Goal: Task Accomplishment & Management: Manage account settings

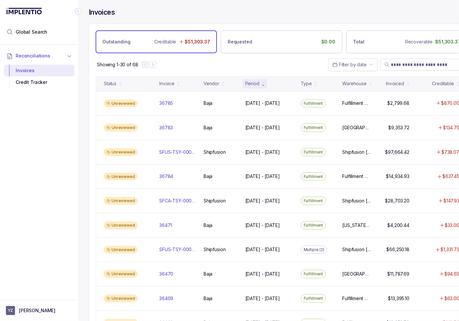
click at [78, 9] on icon "Collapse Icon" at bounding box center [78, 11] width 7 height 7
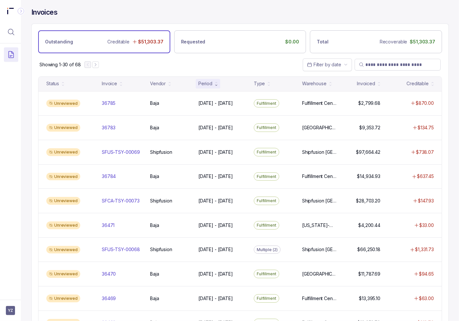
click at [196, 63] on div "Showing 1-30 of 68 Filter by date" at bounding box center [240, 64] width 417 height 23
click at [396, 68] on span at bounding box center [398, 65] width 86 height 12
click at [398, 60] on span at bounding box center [398, 65] width 86 height 12
click at [397, 64] on input "search" at bounding box center [401, 64] width 71 height 7
paste input "*****"
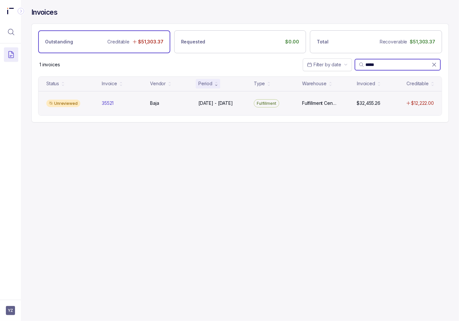
type input "*****"
click at [138, 99] on div "Unreviewed 35521 35521 Baja Baja [DATE] - [DATE] [DATE] - [DATE] Fulfillment Fu…" at bounding box center [241, 103] width 404 height 24
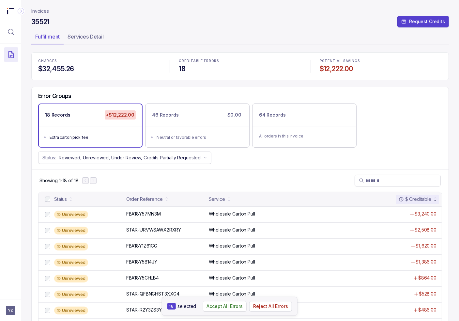
click at [213, 305] on p "Accept All Errors" at bounding box center [225, 306] width 36 height 7
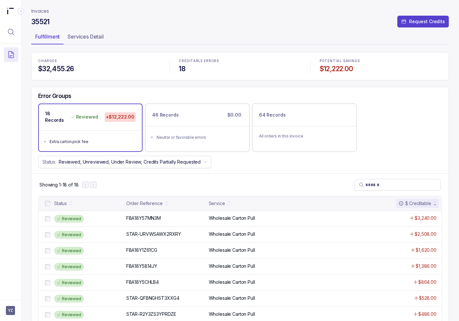
drag, startPoint x: 46, startPoint y: 11, endPoint x: 23, endPoint y: 19, distance: 24.8
click at [46, 11] on p "Invoices" at bounding box center [40, 11] width 18 height 7
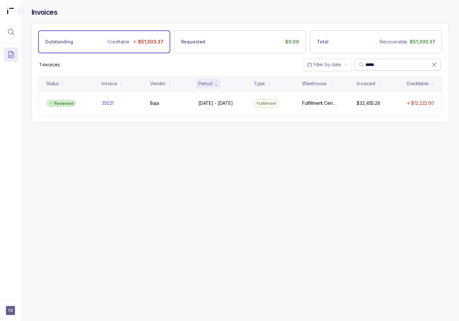
click at [376, 62] on input "*****" at bounding box center [399, 64] width 66 height 7
paste input "search"
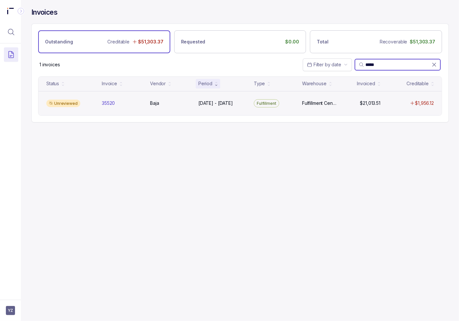
type input "*****"
click at [97, 103] on div "Unreviewed 35520 35520 Baja Baja [DATE] - [DATE] [DATE] - [DATE] Fulfillment Fu…" at bounding box center [241, 103] width 404 height 24
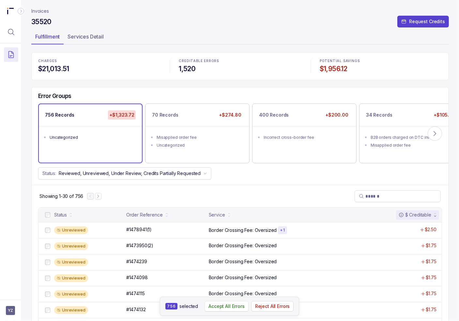
click at [216, 307] on p "Accept All Errors" at bounding box center [227, 306] width 36 height 7
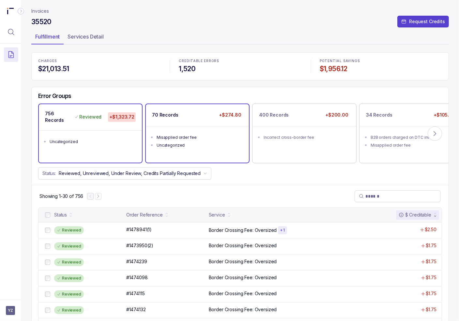
click at [193, 136] on div "Misapplied order fee" at bounding box center [200, 137] width 86 height 7
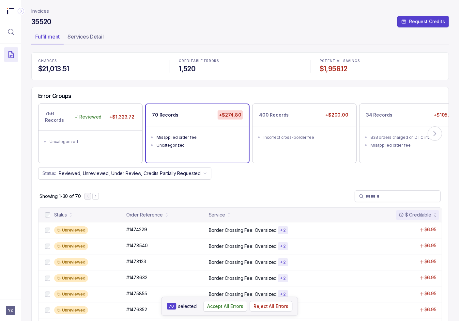
click at [219, 304] on p "Accept All Errors" at bounding box center [225, 306] width 36 height 7
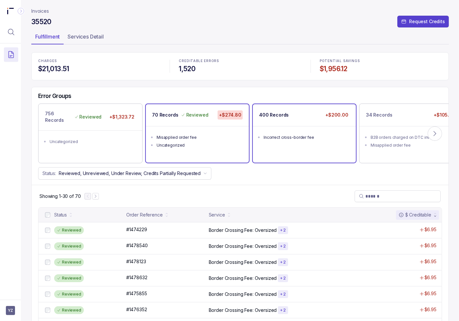
click at [291, 141] on ul "Incorrect cross-border fee" at bounding box center [304, 136] width 103 height 21
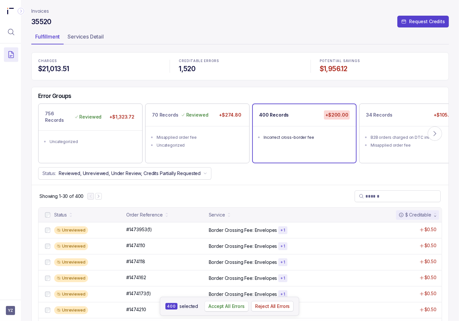
click at [225, 307] on p "Accept All Errors" at bounding box center [227, 306] width 36 height 7
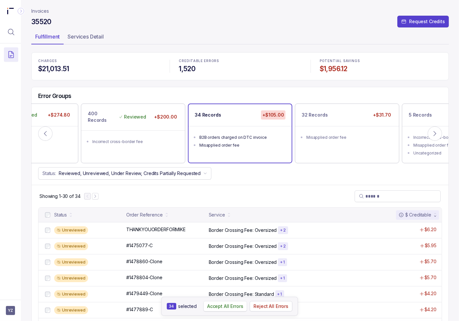
click at [216, 309] on p "Accept All Errors" at bounding box center [225, 306] width 36 height 7
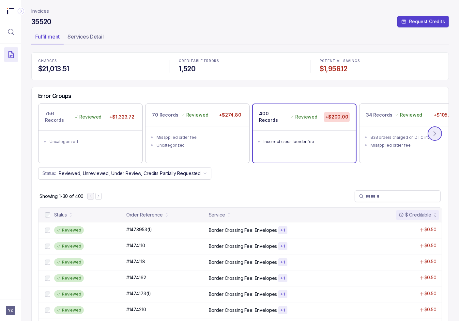
click at [438, 130] on icon at bounding box center [435, 133] width 7 height 7
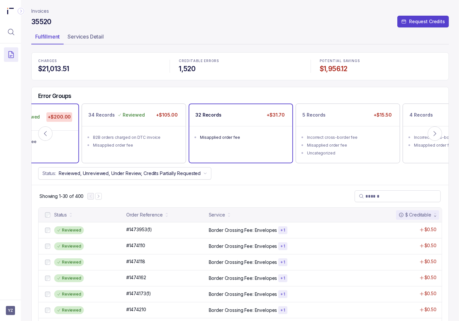
click at [255, 129] on ul "Misapplied order fee" at bounding box center [240, 136] width 103 height 21
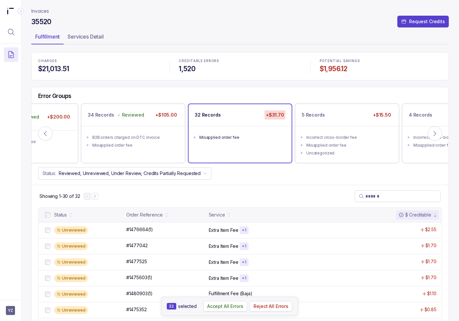
click at [226, 311] on button "Accept All Errors" at bounding box center [225, 306] width 44 height 10
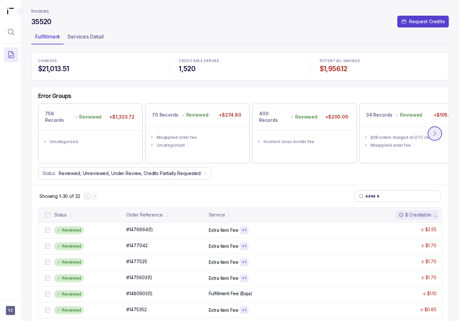
click at [432, 131] on icon at bounding box center [435, 133] width 7 height 7
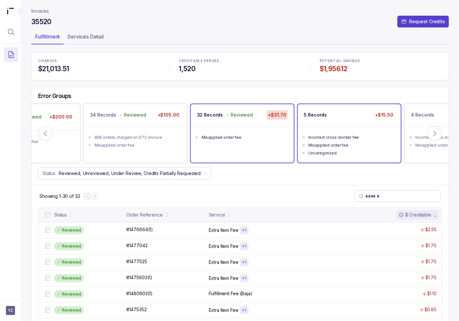
click at [372, 127] on ul "Incorrect cross-border fee Misapplied order fee Uncategorized" at bounding box center [349, 144] width 103 height 37
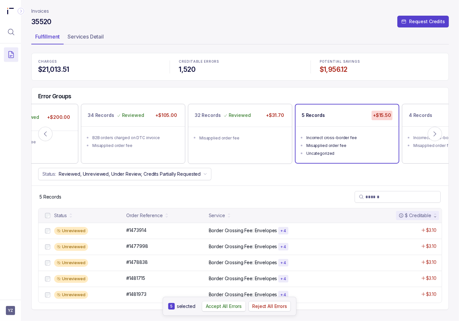
click at [219, 306] on p "Accept All Errors" at bounding box center [224, 306] width 36 height 7
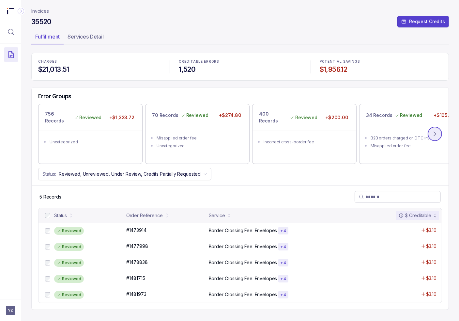
click at [435, 134] on icon at bounding box center [435, 134] width 7 height 7
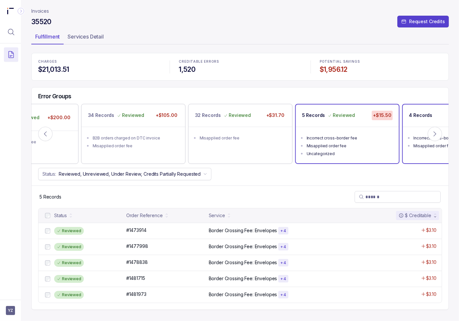
drag, startPoint x: 420, startPoint y: 128, endPoint x: 415, endPoint y: 135, distance: 9.3
click at [420, 128] on ul "Incorrect cross-border fee Misapplied order fee" at bounding box center [454, 141] width 103 height 29
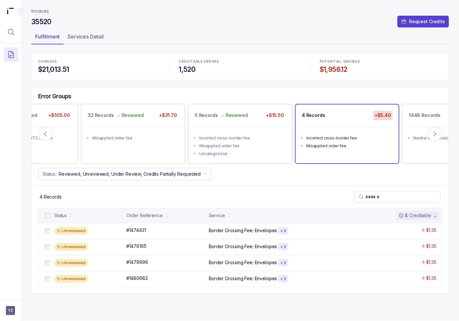
click at [44, 215] on div at bounding box center [48, 216] width 8 height 8
click at [231, 302] on button "Accept All Errors" at bounding box center [224, 306] width 44 height 10
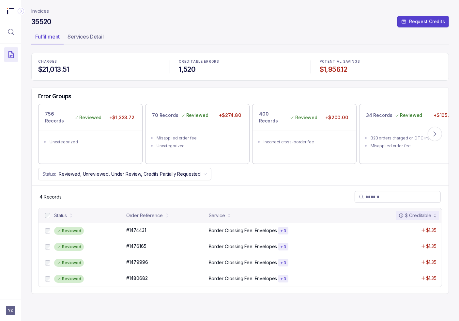
click at [49, 12] on p "Invoices" at bounding box center [40, 11] width 18 height 7
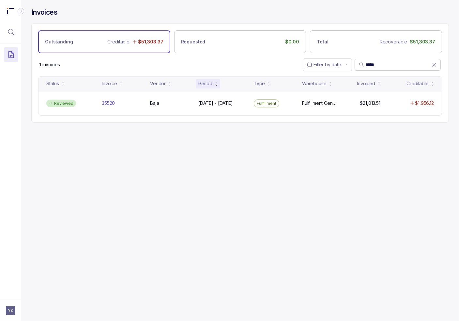
click at [374, 62] on input "*****" at bounding box center [399, 64] width 66 height 7
click at [374, 61] on input "*****" at bounding box center [399, 64] width 66 height 7
click at [363, 65] on icon at bounding box center [361, 64] width 5 height 5
click at [369, 64] on input "*****" at bounding box center [399, 64] width 66 height 7
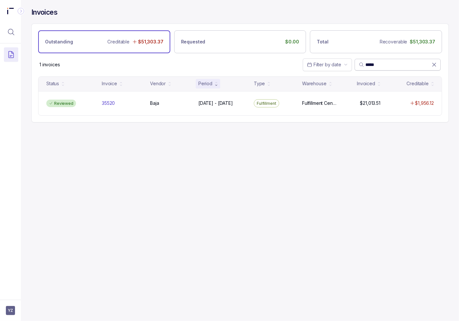
click at [369, 64] on input "*****" at bounding box center [399, 64] width 66 height 7
paste input "search"
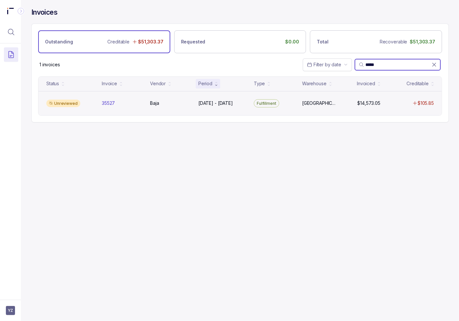
type input "*****"
click at [149, 103] on div "[GEOGRAPHIC_DATA]" at bounding box center [171, 103] width 46 height 7
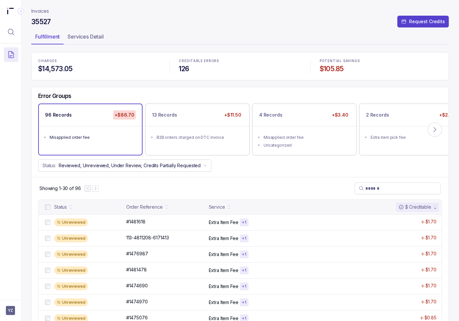
click at [44, 206] on div at bounding box center [48, 207] width 8 height 8
click at [54, 208] on div "Status" at bounding box center [60, 207] width 13 height 7
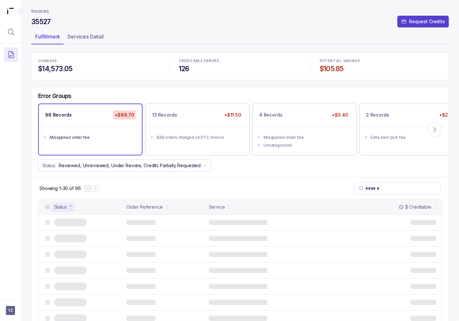
click at [49, 207] on div at bounding box center [47, 206] width 5 height 5
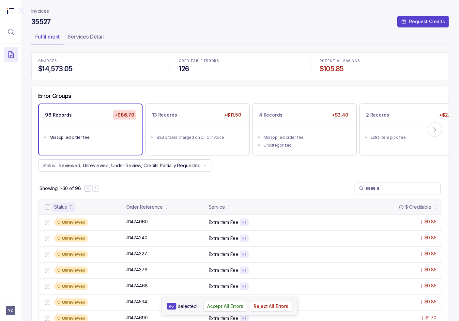
click at [218, 305] on p "Accept All Errors" at bounding box center [225, 306] width 36 height 7
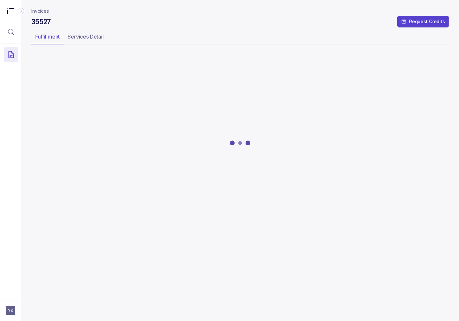
click at [189, 145] on div at bounding box center [240, 143] width 418 height 180
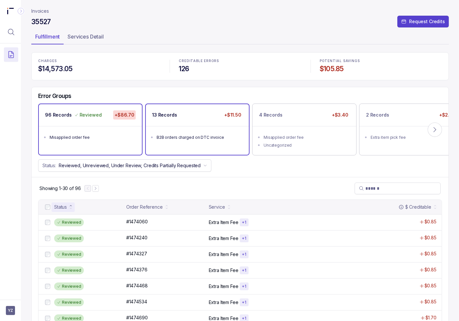
click at [197, 129] on ul "B2B orders charged on DTC invoice" at bounding box center [197, 136] width 103 height 21
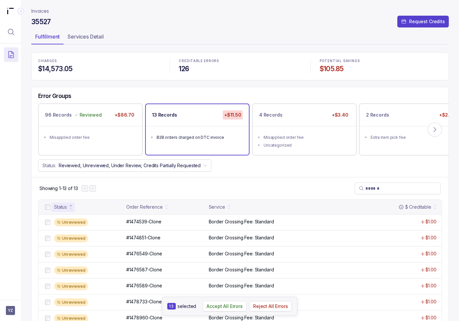
click at [236, 309] on p "Accept All Errors" at bounding box center [225, 306] width 36 height 7
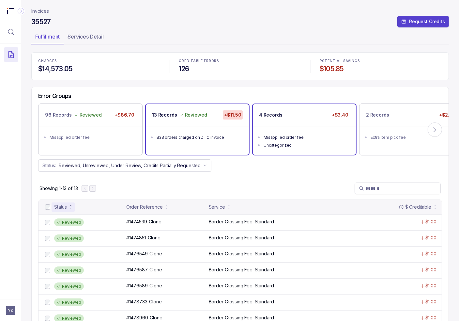
click at [313, 126] on ul "Misapplied order fee Uncategorized" at bounding box center [304, 140] width 103 height 29
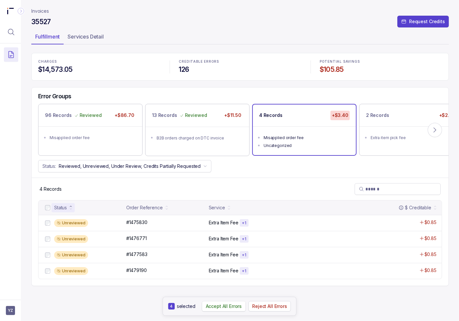
click at [236, 305] on p "Accept All Errors" at bounding box center [224, 306] width 36 height 7
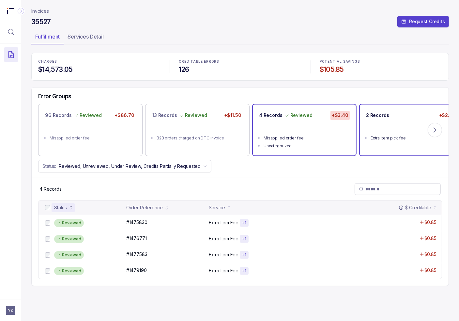
click at [387, 127] on ul "Extra item pick fee" at bounding box center [411, 137] width 103 height 21
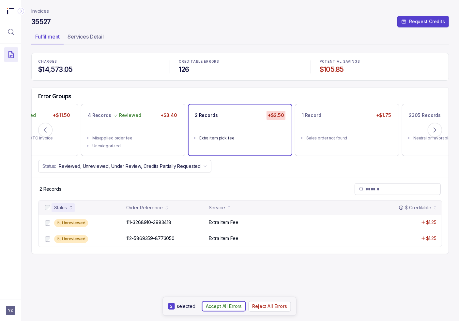
click at [223, 306] on p "Accept All Errors" at bounding box center [224, 306] width 36 height 7
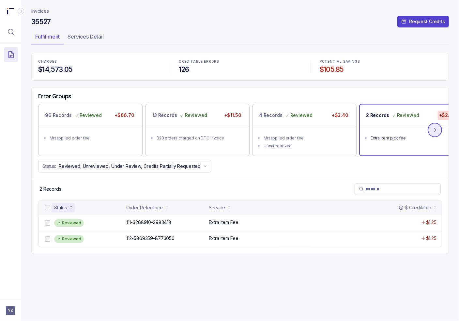
click at [438, 129] on icon at bounding box center [435, 130] width 7 height 7
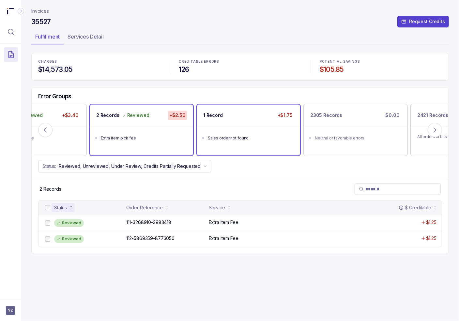
click at [269, 122] on div "1 Record +$1.75" at bounding box center [248, 115] width 103 height 22
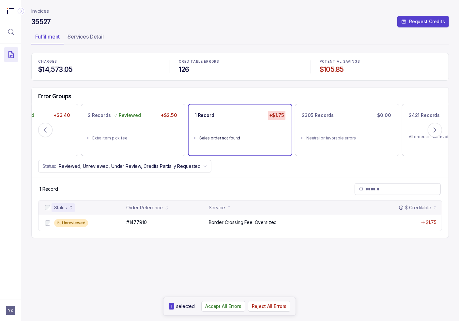
click at [270, 308] on p "Reject All Errors" at bounding box center [269, 306] width 35 height 7
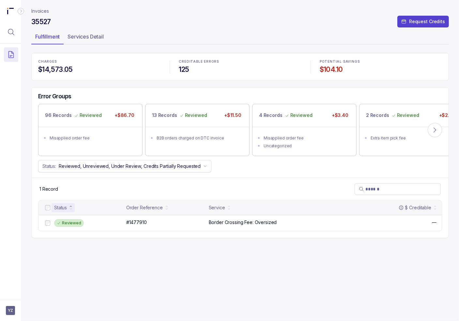
click at [45, 9] on p "Invoices" at bounding box center [40, 11] width 18 height 7
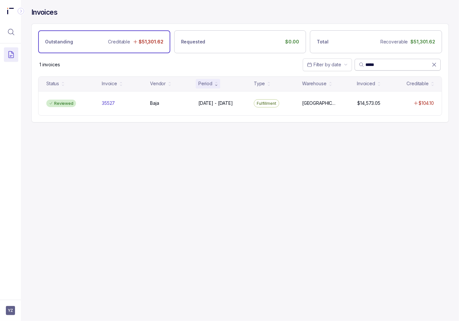
click at [372, 61] on span "*****" at bounding box center [398, 65] width 86 height 12
click at [372, 64] on input "*****" at bounding box center [399, 64] width 66 height 7
paste input "search"
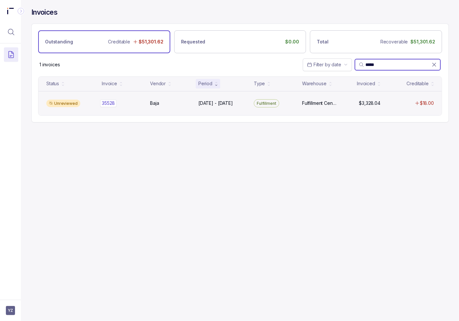
type input "*****"
click at [115, 105] on p "35528" at bounding box center [108, 103] width 13 height 7
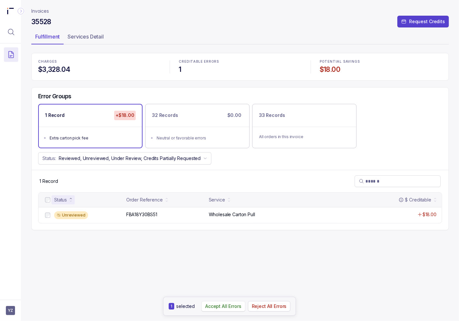
click at [226, 304] on p "Accept All Errors" at bounding box center [223, 306] width 36 height 7
click at [309, 94] on div "Error Groups" at bounding box center [240, 98] width 417 height 11
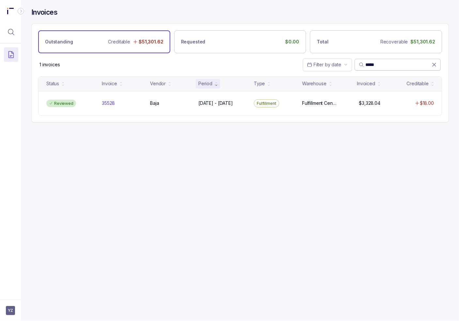
click at [372, 64] on input "*****" at bounding box center [399, 64] width 66 height 7
paste input "search"
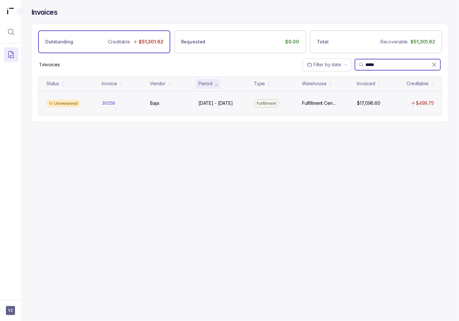
type input "*****"
click at [106, 102] on p "36056" at bounding box center [109, 103] width 14 height 7
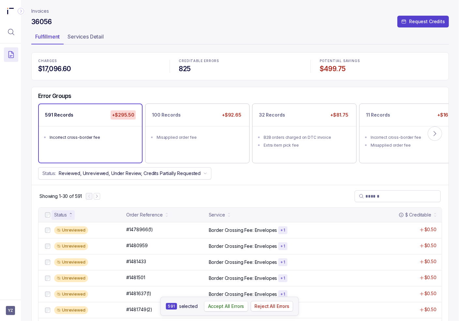
click at [229, 305] on p "Accept All Errors" at bounding box center [226, 306] width 36 height 7
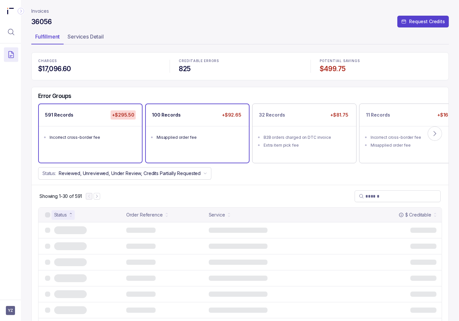
click at [208, 142] on ul "Misapplied order fee" at bounding box center [197, 136] width 103 height 21
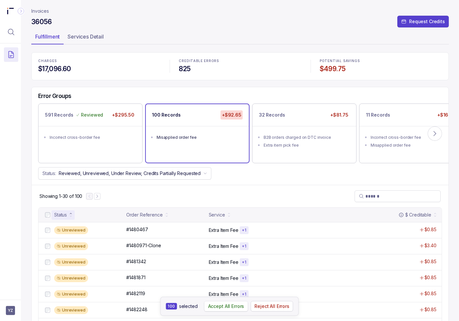
click at [220, 306] on p "Accept All Errors" at bounding box center [226, 306] width 36 height 7
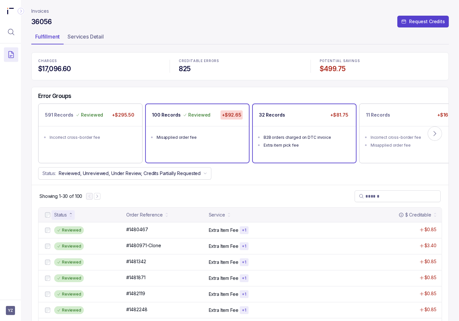
click at [300, 129] on ul "B2B orders charged on DTC invoice Extra item pick fee" at bounding box center [304, 140] width 103 height 29
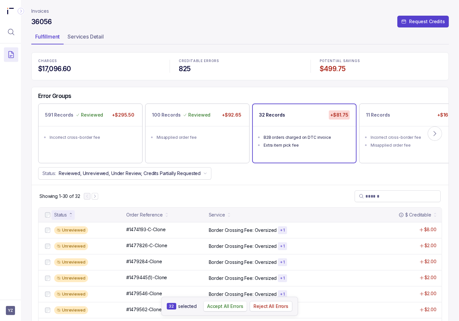
click at [230, 305] on p "Accept All Errors" at bounding box center [225, 306] width 36 height 7
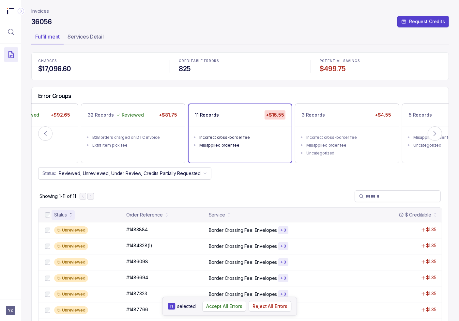
click at [228, 309] on button "Accept All Errors" at bounding box center [224, 306] width 44 height 10
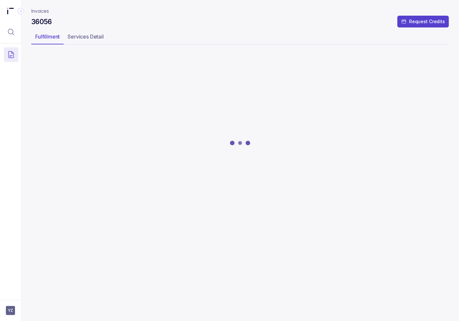
click at [327, 152] on div at bounding box center [240, 143] width 418 height 180
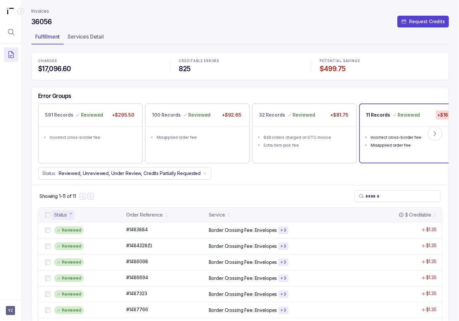
click at [415, 132] on ul "Incorrect cross-border fee Misapplied order fee" at bounding box center [411, 140] width 103 height 29
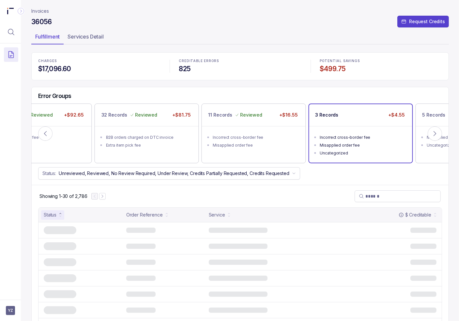
click at [376, 144] on div "Misapplied order fee" at bounding box center [363, 145] width 86 height 7
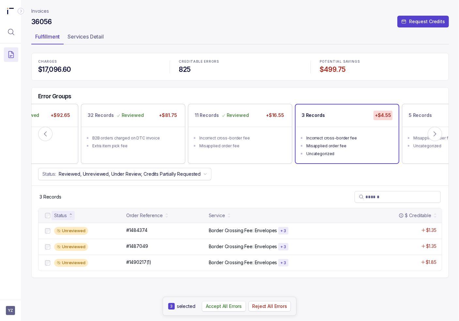
click at [233, 305] on p "Accept All Errors" at bounding box center [224, 306] width 36 height 7
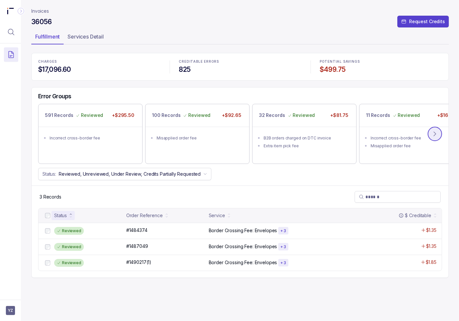
click at [432, 132] on icon at bounding box center [435, 134] width 7 height 7
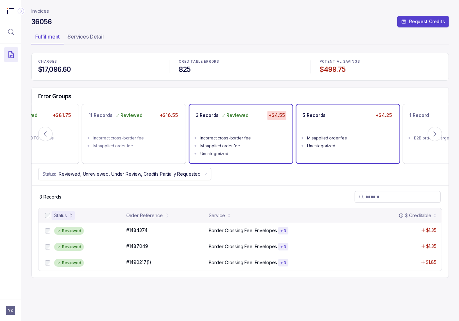
click at [372, 135] on div "Misapplied order fee" at bounding box center [351, 138] width 86 height 7
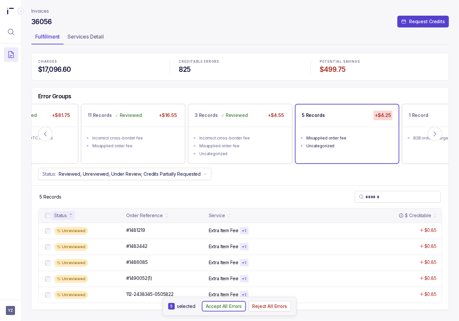
click at [212, 305] on p "Accept All Errors" at bounding box center [224, 306] width 36 height 7
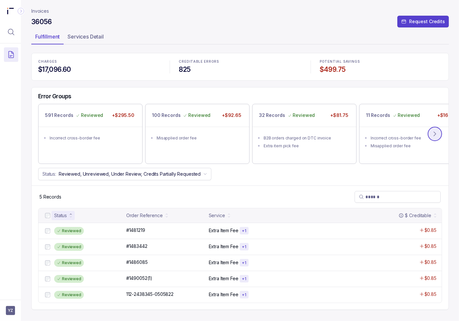
click at [440, 136] on button at bounding box center [435, 134] width 14 height 14
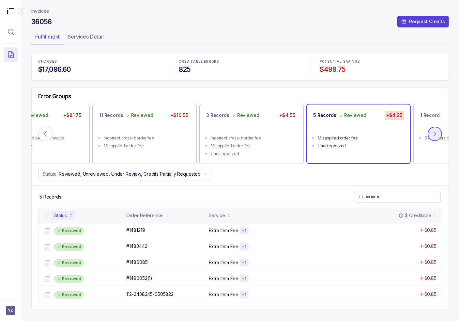
click at [440, 133] on button at bounding box center [435, 134] width 14 height 14
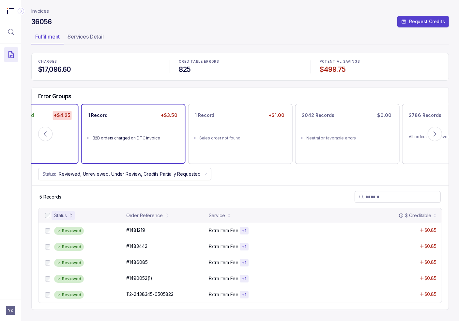
click at [146, 137] on div "B2B orders charged on DTC invoice" at bounding box center [136, 138] width 86 height 7
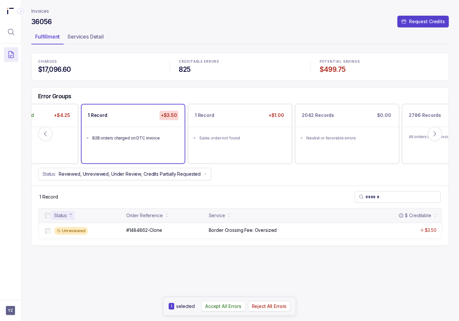
click at [231, 304] on p "Accept All Errors" at bounding box center [223, 306] width 36 height 7
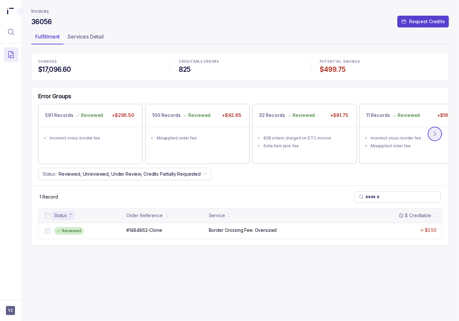
click at [432, 137] on button at bounding box center [435, 134] width 14 height 14
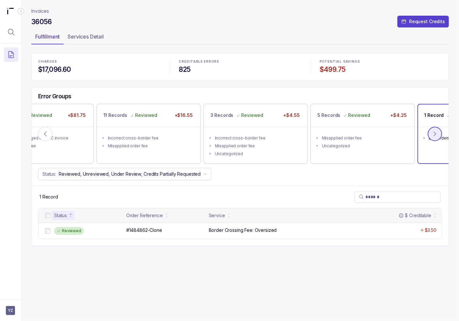
click at [437, 130] on button at bounding box center [435, 134] width 14 height 14
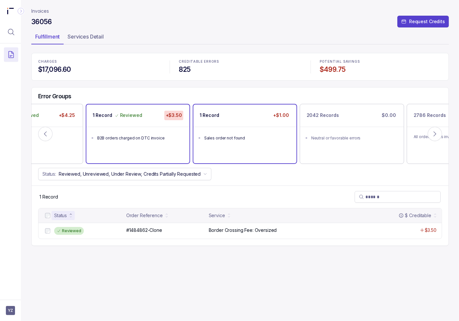
click at [251, 124] on div "1 Record +$1.00" at bounding box center [245, 115] width 103 height 22
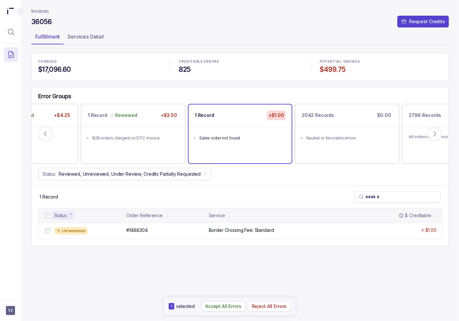
click at [275, 303] on p "Reject All Errors" at bounding box center [269, 306] width 35 height 7
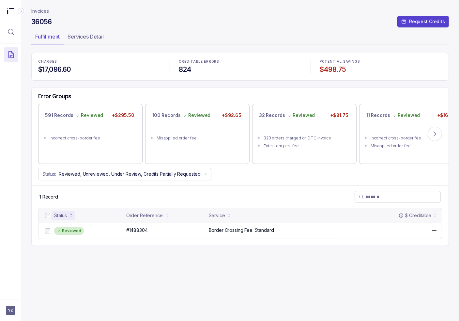
click at [42, 13] on p "Invoices" at bounding box center [40, 11] width 18 height 7
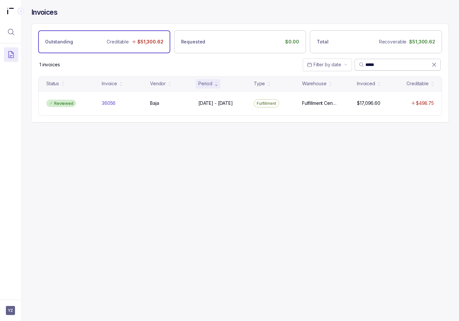
click at [376, 61] on input "*****" at bounding box center [399, 64] width 66 height 7
paste input "search"
type input "*****"
click at [153, 100] on p "Baja" at bounding box center [155, 103] width 12 height 7
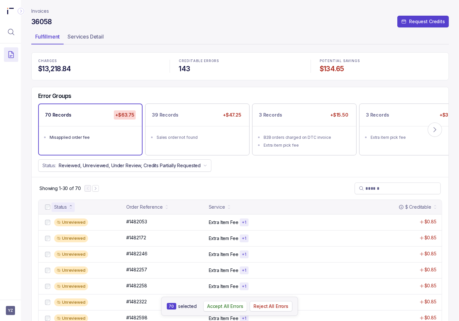
click at [216, 305] on p "Accept All Errors" at bounding box center [225, 306] width 36 height 7
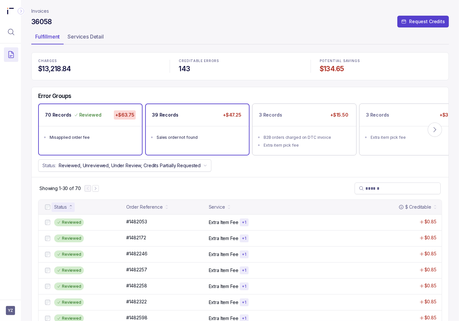
click at [178, 126] on ul "Sales order not found" at bounding box center [197, 136] width 103 height 21
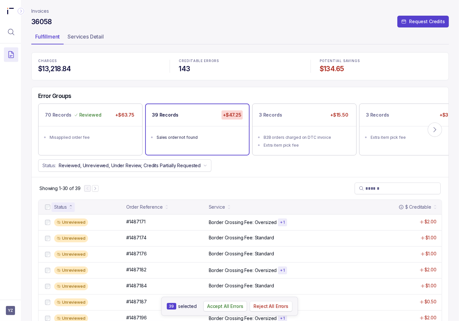
click at [282, 304] on p "Reject All Errors" at bounding box center [271, 306] width 35 height 7
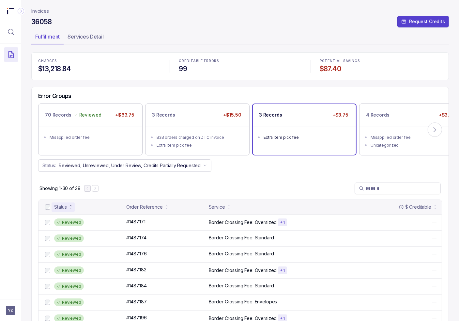
click at [301, 135] on div "Extra item pick fee" at bounding box center [307, 137] width 86 height 7
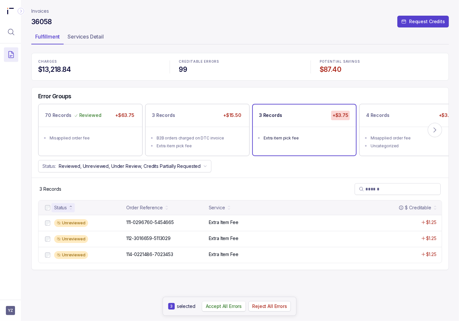
click at [230, 307] on p "Accept All Errors" at bounding box center [224, 306] width 36 height 7
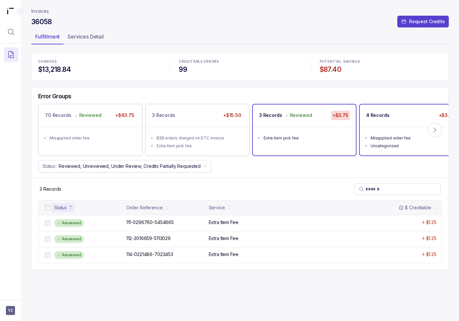
click at [387, 141] on li "Uncategorized" at bounding box center [416, 145] width 91 height 8
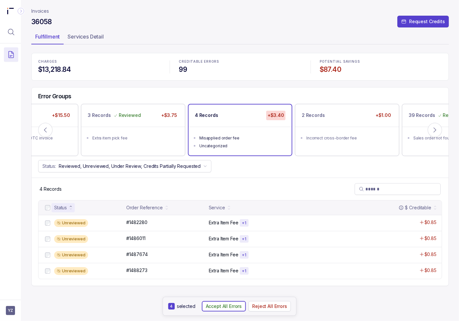
click at [237, 307] on p "Accept All Errors" at bounding box center [224, 306] width 36 height 7
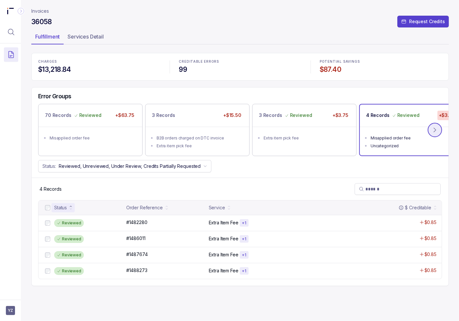
click at [435, 132] on icon at bounding box center [435, 130] width 7 height 7
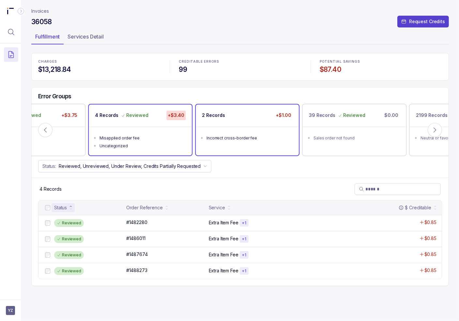
click at [264, 135] on div "Incorrect cross-border fee" at bounding box center [250, 138] width 86 height 7
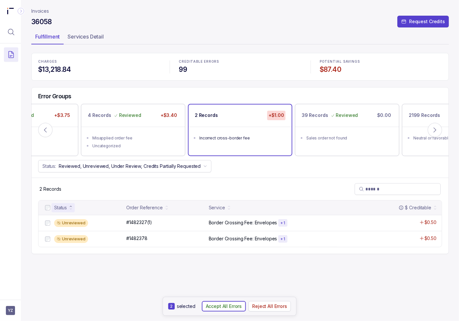
click at [214, 305] on p "Accept All Errors" at bounding box center [224, 306] width 36 height 7
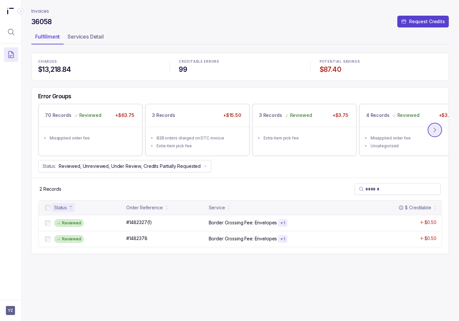
click at [435, 131] on icon at bounding box center [435, 130] width 2 height 4
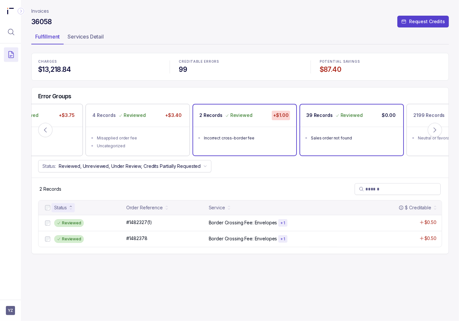
click at [350, 135] on div "Sales order not found" at bounding box center [354, 138] width 86 height 7
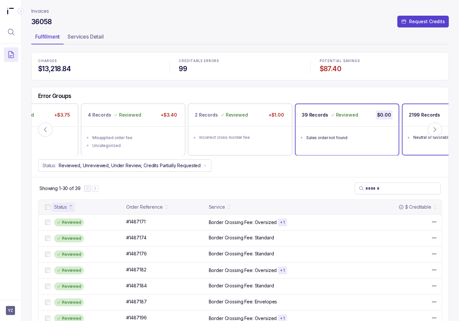
click at [407, 146] on ul "Neutral or favorable errors" at bounding box center [454, 136] width 103 height 21
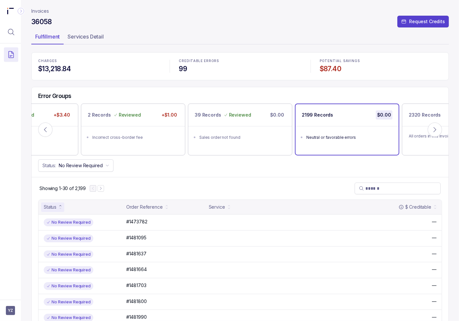
click at [249, 92] on div "Error Groups" at bounding box center [240, 97] width 417 height 11
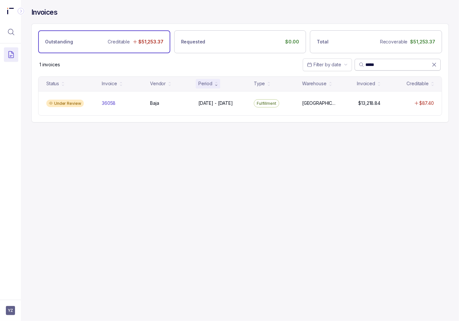
click at [434, 64] on icon at bounding box center [434, 64] width 7 height 7
click at [407, 64] on input "search" at bounding box center [401, 64] width 71 height 7
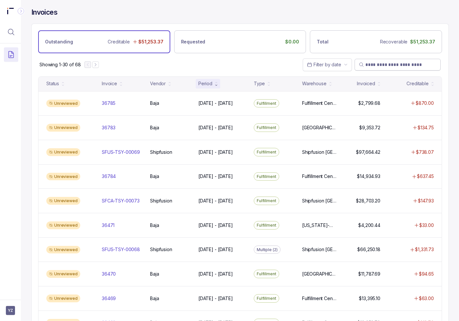
paste input "*****"
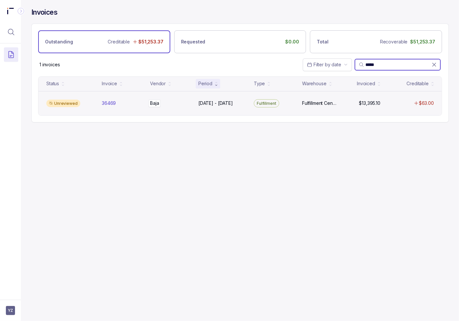
type input "*****"
click at [189, 101] on div "[GEOGRAPHIC_DATA]" at bounding box center [170, 103] width 40 height 7
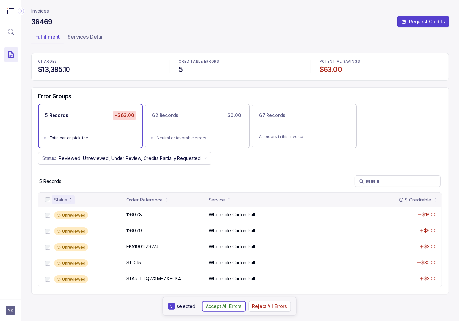
click at [216, 304] on p "Accept All Errors" at bounding box center [224, 306] width 36 height 7
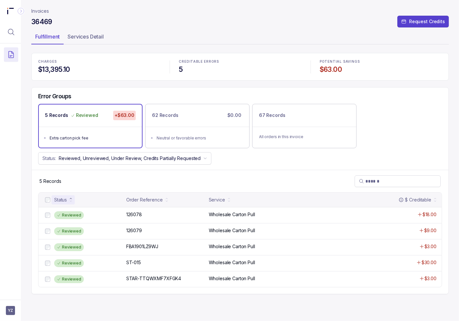
click at [45, 13] on p "Invoices" at bounding box center [40, 11] width 18 height 7
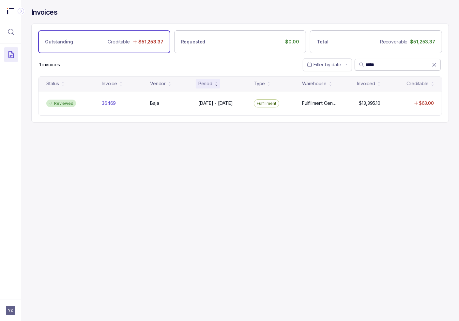
click at [379, 62] on input "*****" at bounding box center [399, 64] width 66 height 7
click at [378, 64] on input "*****" at bounding box center [399, 64] width 66 height 7
paste input "search"
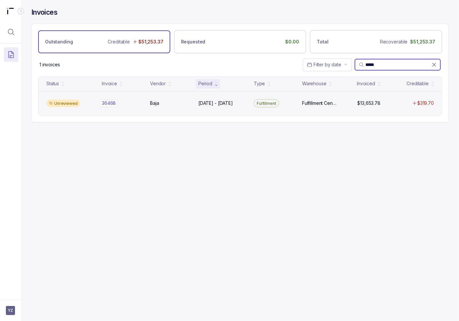
type input "*****"
click at [135, 103] on div "36468 36468" at bounding box center [122, 103] width 40 height 7
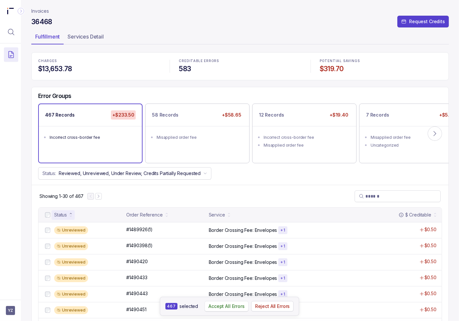
click at [217, 308] on p "Accept All Errors" at bounding box center [227, 306] width 36 height 7
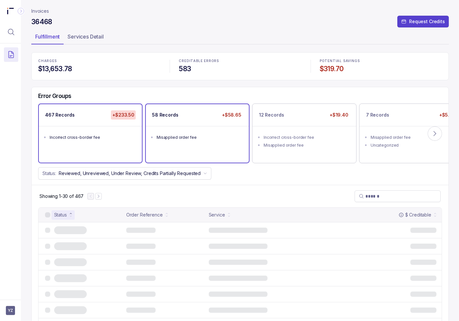
click at [219, 126] on ul "Misapplied order fee" at bounding box center [197, 136] width 103 height 21
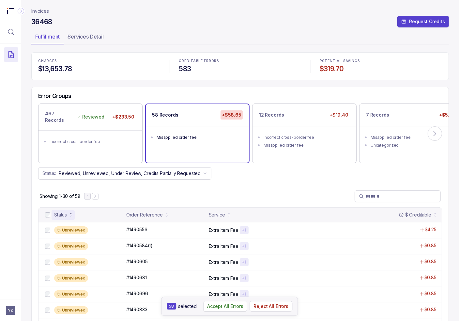
click at [225, 306] on p "Accept All Errors" at bounding box center [225, 306] width 36 height 7
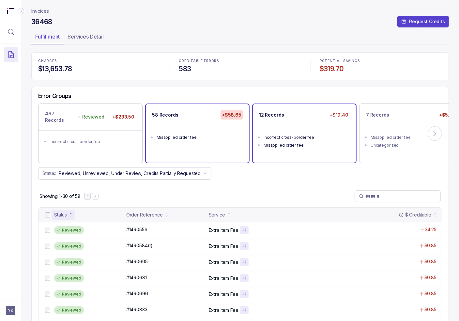
click at [302, 133] on li "Incorrect cross-border fee" at bounding box center [309, 137] width 91 height 8
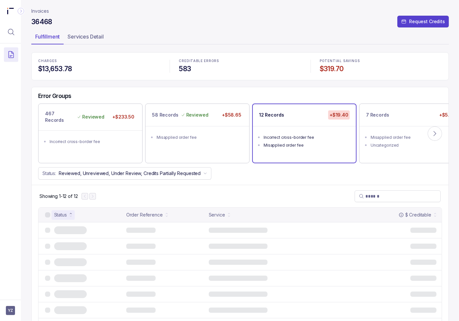
click at [299, 135] on div "Incorrect cross-border fee" at bounding box center [307, 137] width 86 height 7
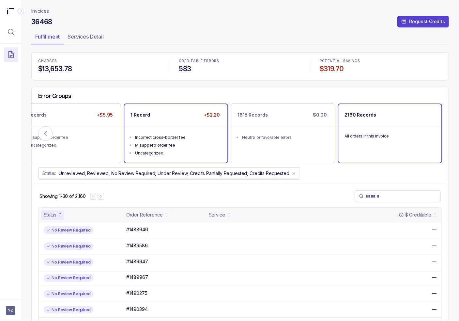
drag, startPoint x: 219, startPoint y: 126, endPoint x: 209, endPoint y: 131, distance: 11.2
click at [219, 126] on ul "Incorrect cross-border fee Misapplied order fee Uncategorized" at bounding box center [175, 144] width 103 height 37
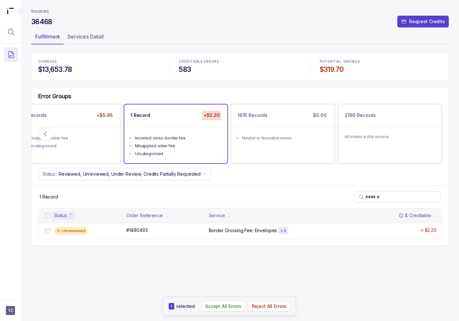
click at [223, 309] on p "Accept All Errors" at bounding box center [223, 306] width 36 height 7
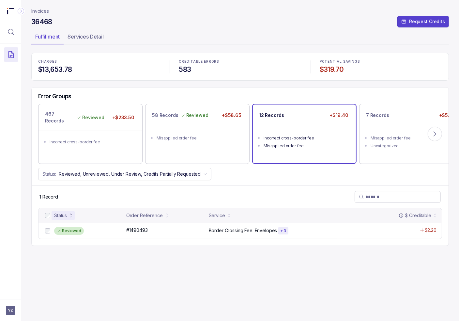
click at [341, 128] on ul "Incorrect cross-border fee Misapplied order fee" at bounding box center [304, 141] width 103 height 29
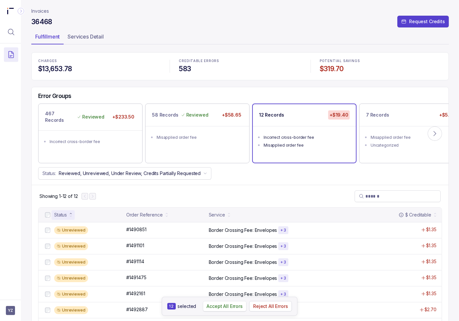
click at [232, 306] on p "Accept All Errors" at bounding box center [225, 306] width 36 height 7
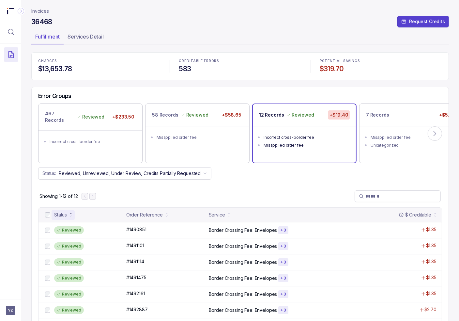
drag, startPoint x: 383, startPoint y: 146, endPoint x: 274, endPoint y: 176, distance: 113.2
click at [383, 146] on div "Uncategorized" at bounding box center [414, 145] width 86 height 7
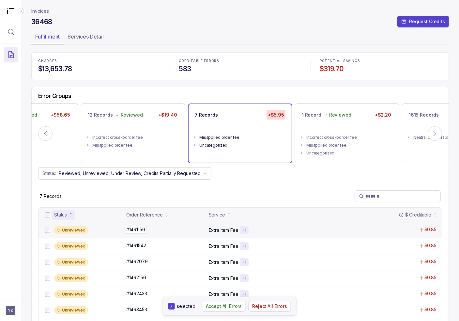
click at [192, 227] on div "#1491156 #1491156" at bounding box center [165, 229] width 79 height 7
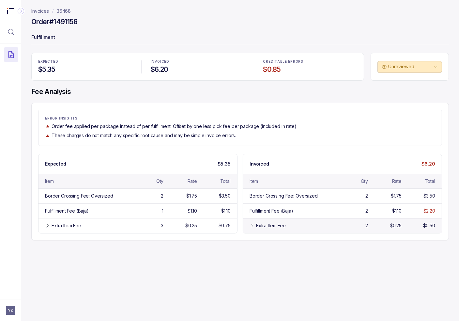
click at [286, 218] on div "Extra Item Fee 2 $0.25 $0.50" at bounding box center [342, 225] width 199 height 15
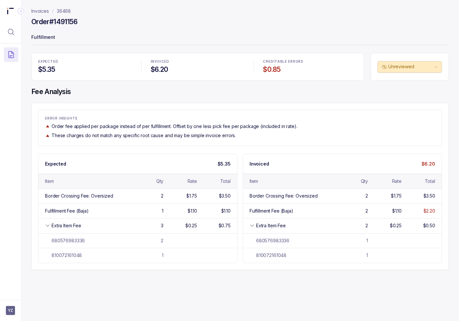
click at [290, 295] on div "Invoices 36468 Order #1491156 Fulfillment EXPECTED $5.35 INVOICED $6.20 CREDITA…" at bounding box center [238, 160] width 434 height 321
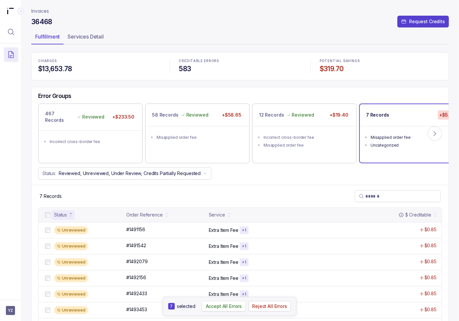
click at [233, 307] on p "Accept All Errors" at bounding box center [224, 306] width 36 height 7
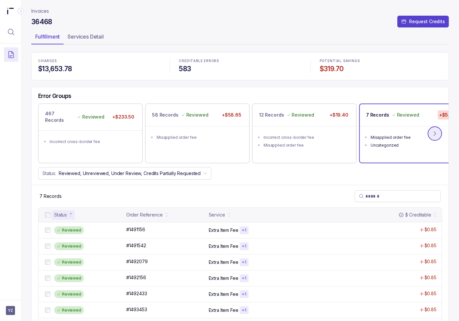
click at [437, 133] on icon at bounding box center [435, 133] width 7 height 7
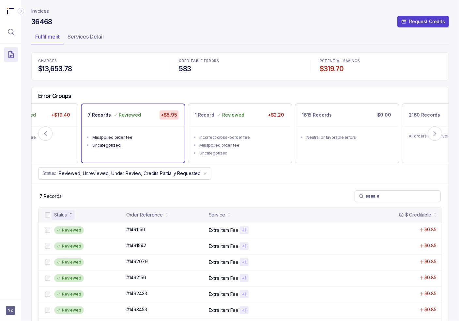
click at [42, 11] on p "Invoices" at bounding box center [40, 11] width 18 height 7
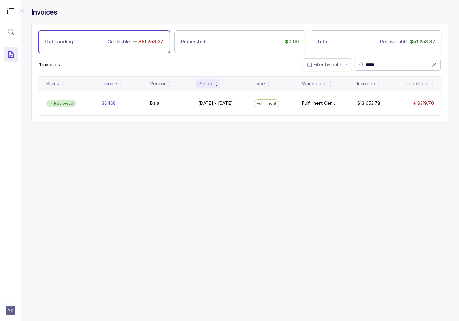
click at [377, 64] on input "*****" at bounding box center [399, 64] width 66 height 7
paste input "search"
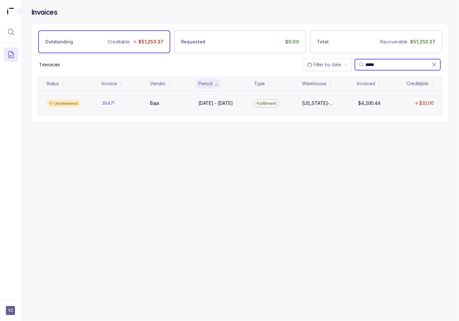
type input "*****"
click at [139, 104] on div "36471 36471" at bounding box center [122, 103] width 40 height 7
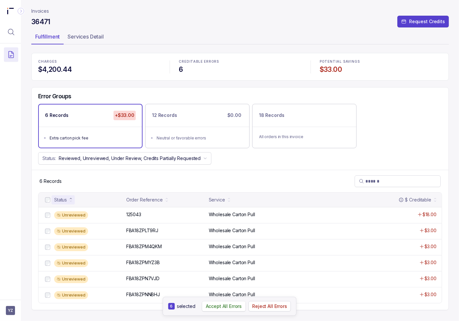
drag, startPoint x: 224, startPoint y: 309, endPoint x: 225, endPoint y: 304, distance: 4.6
click at [225, 309] on p "Accept All Errors" at bounding box center [224, 306] width 36 height 7
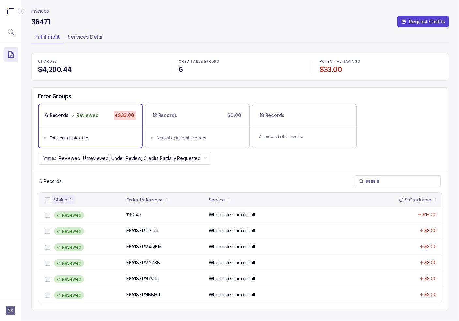
click at [39, 11] on p "Invoices" at bounding box center [40, 11] width 18 height 7
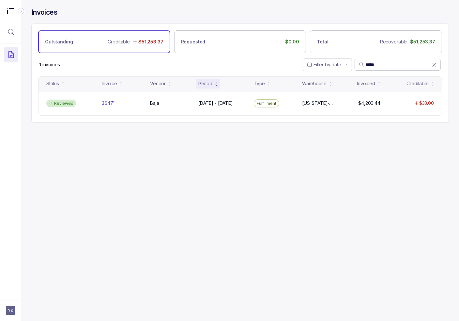
click at [379, 64] on input "*****" at bounding box center [399, 64] width 66 height 7
paste input "search"
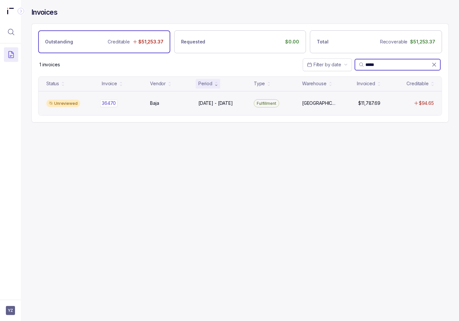
type input "*****"
click at [116, 102] on div "36470 36470" at bounding box center [122, 103] width 40 height 7
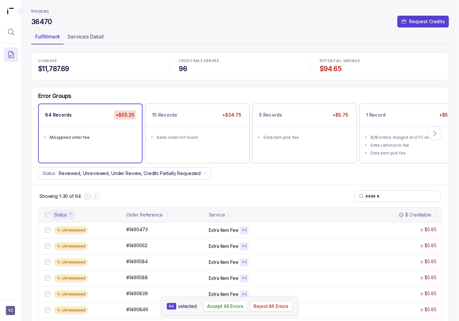
click at [221, 307] on p "Accept All Errors" at bounding box center [225, 306] width 36 height 7
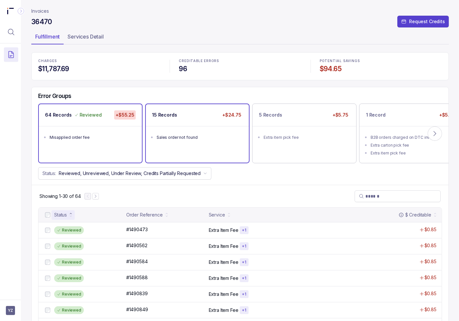
click at [204, 144] on ul "Sales order not found" at bounding box center [197, 136] width 103 height 21
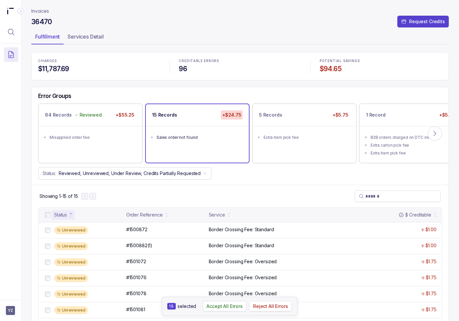
click at [266, 309] on p "Reject All Errors" at bounding box center [270, 306] width 35 height 7
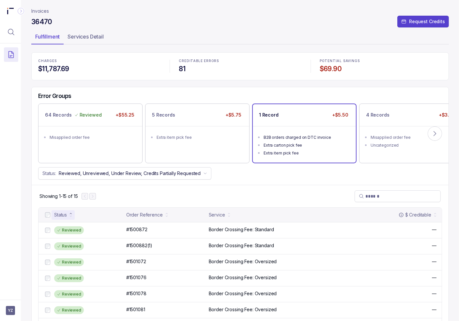
click at [294, 147] on div "Extra carton pick fee" at bounding box center [307, 145] width 86 height 7
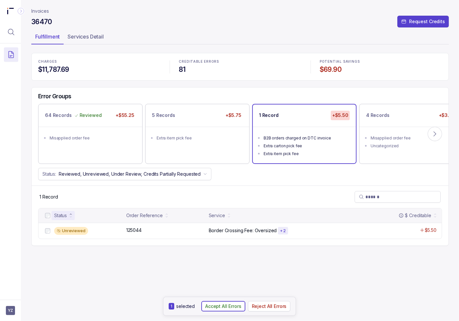
drag, startPoint x: 226, startPoint y: 308, endPoint x: 223, endPoint y: 302, distance: 6.4
click at [226, 308] on p "Accept All Errors" at bounding box center [223, 306] width 36 height 7
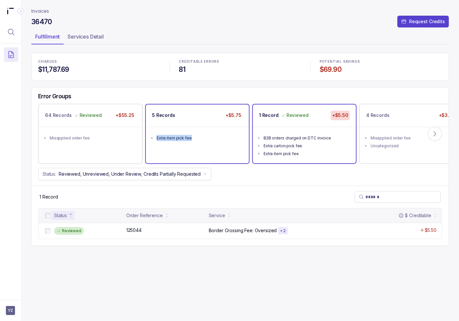
click at [200, 135] on div "Extra item pick fee" at bounding box center [200, 138] width 86 height 7
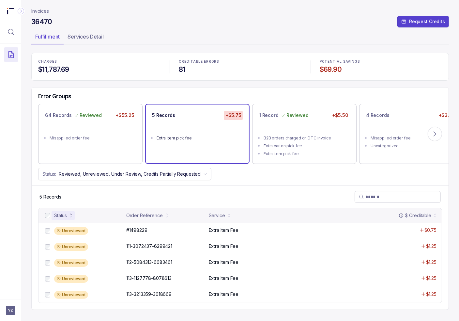
click at [54, 216] on div "Status" at bounding box center [60, 215] width 13 height 7
click at [221, 308] on p "Accept All Errors" at bounding box center [224, 306] width 36 height 7
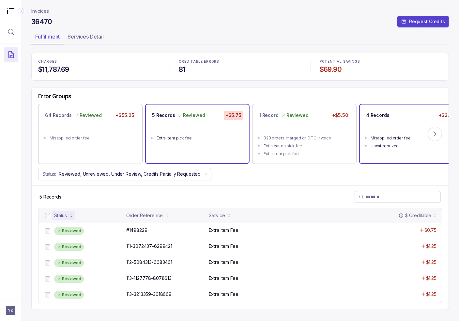
click at [390, 128] on ul "Misapplied order fee Uncategorized" at bounding box center [411, 141] width 103 height 29
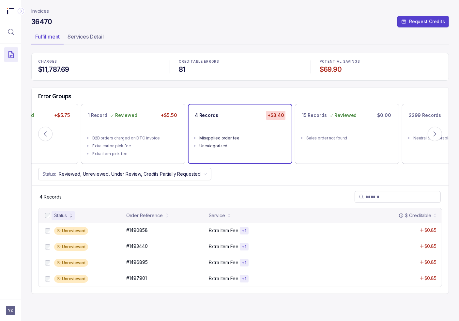
click at [55, 215] on div "Status" at bounding box center [60, 215] width 13 height 7
click at [223, 308] on p "Accept All Errors" at bounding box center [224, 306] width 36 height 7
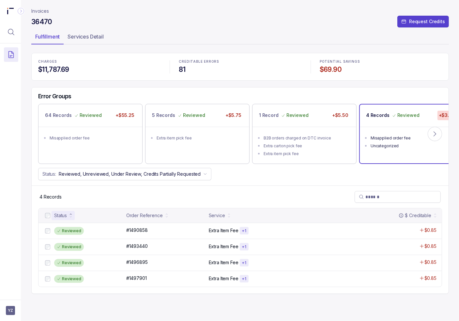
click at [45, 10] on p "Invoices" at bounding box center [40, 11] width 18 height 7
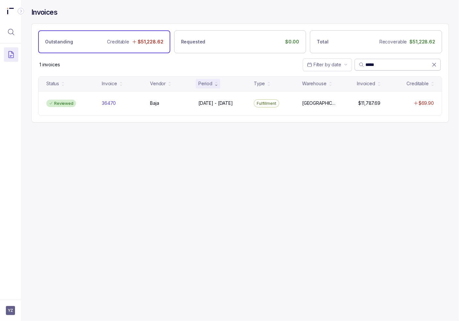
click at [436, 65] on icon at bounding box center [434, 64] width 7 height 7
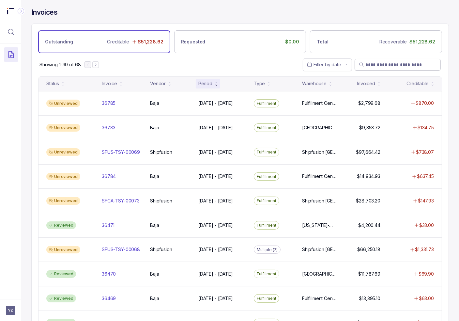
click at [405, 62] on input "search" at bounding box center [401, 64] width 71 height 7
paste input "*****"
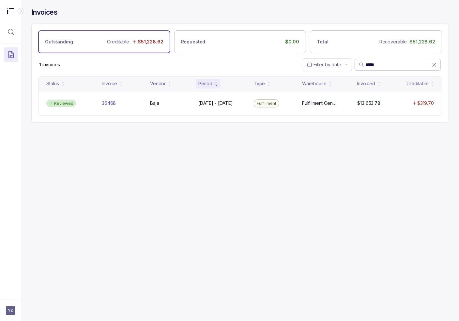
click at [369, 63] on input "*****" at bounding box center [399, 64] width 66 height 7
click at [375, 63] on input "*****" at bounding box center [399, 64] width 66 height 7
paste input "*********"
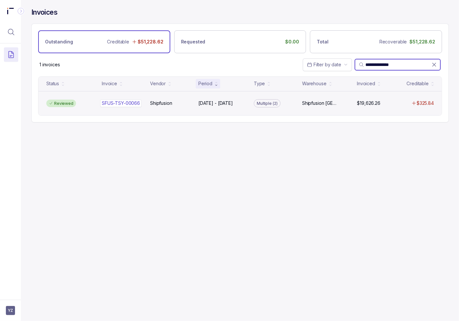
type input "**********"
click at [118, 101] on div "SFUS-TSY-00066 SFUS-TSY-00066" at bounding box center [121, 103] width 38 height 7
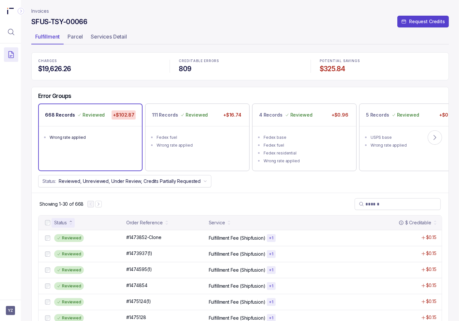
drag, startPoint x: 274, startPoint y: 90, endPoint x: 270, endPoint y: 91, distance: 4.0
click at [271, 91] on div "Error Groups 668 Records Reviewed +$102.87 Wrong rate applied 111 Records Revie…" at bounding box center [240, 140] width 417 height 106
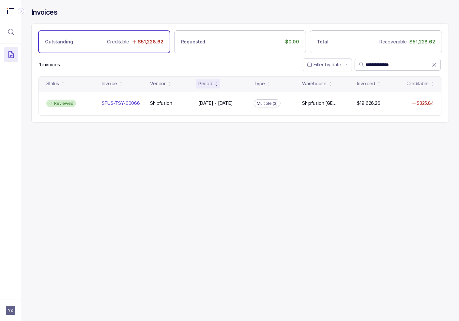
click at [397, 66] on input "**********" at bounding box center [399, 64] width 66 height 7
paste input "search"
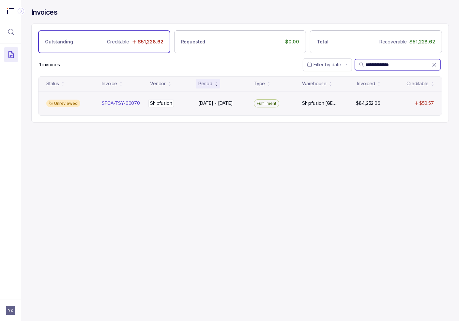
type input "**********"
click at [161, 106] on p "Shipfusion" at bounding box center [161, 103] width 25 height 7
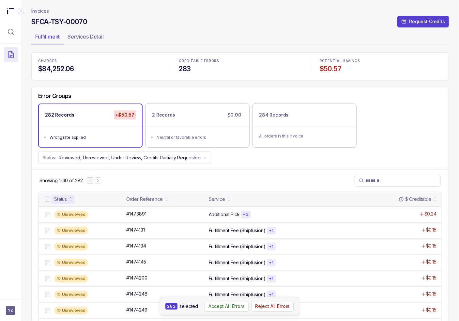
click at [219, 309] on p "Accept All Errors" at bounding box center [227, 306] width 36 height 7
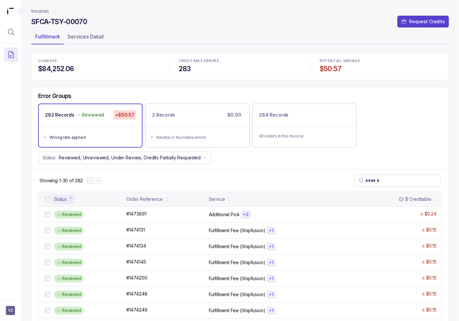
click at [132, 71] on h4 "$84,252.06" at bounding box center [99, 68] width 122 height 9
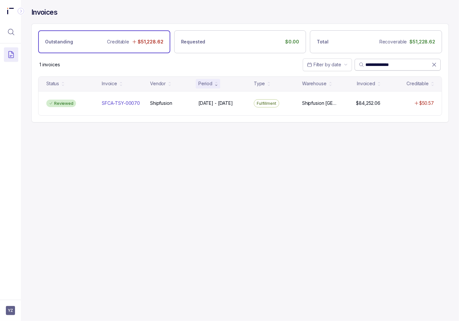
click at [384, 63] on input "**********" at bounding box center [399, 64] width 66 height 7
paste input "search"
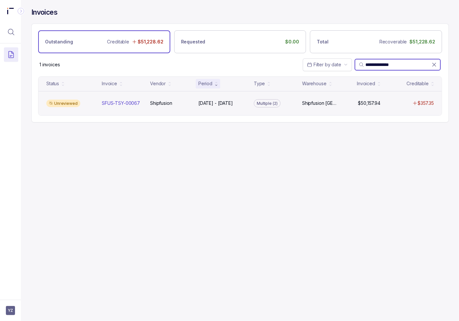
type input "**********"
click at [67, 101] on div "Unreviewed" at bounding box center [63, 104] width 34 height 8
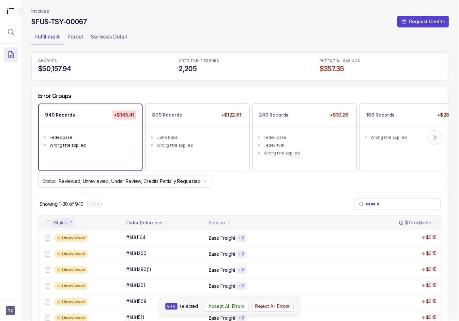
click at [218, 307] on p "Accept All Errors" at bounding box center [227, 306] width 36 height 7
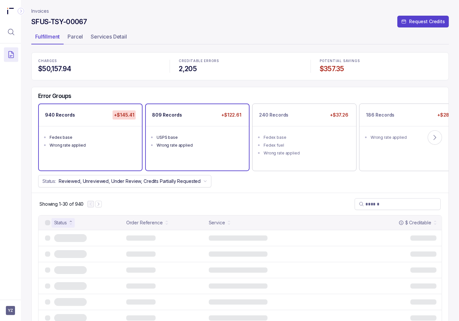
click at [197, 165] on div "809 Records +$122.61 USPS base Wrong rate applied" at bounding box center [197, 137] width 103 height 66
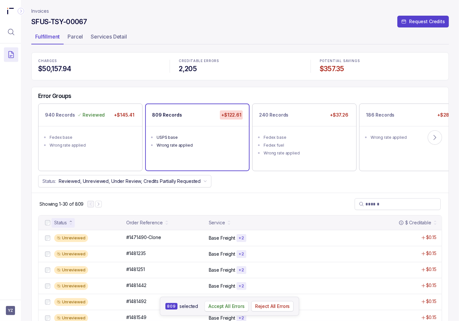
click at [223, 308] on p "Accept All Errors" at bounding box center [227, 306] width 36 height 7
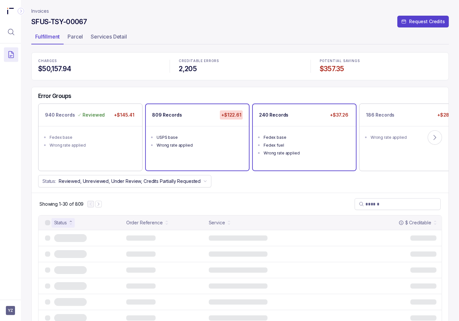
click at [286, 143] on div "Fedex fuel" at bounding box center [307, 145] width 86 height 7
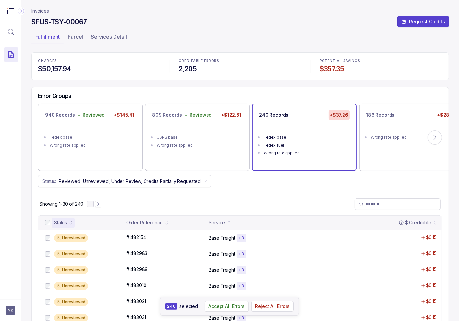
click at [231, 309] on p "Accept All Errors" at bounding box center [227, 306] width 36 height 7
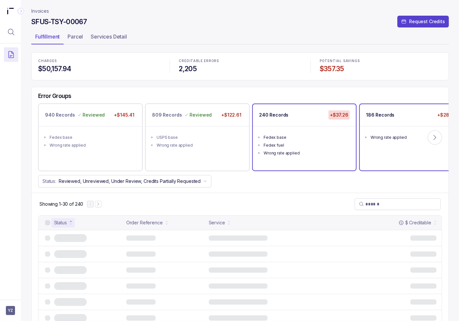
click at [387, 147] on div "186 Records +$28.71 Wrong rate applied" at bounding box center [411, 137] width 103 height 66
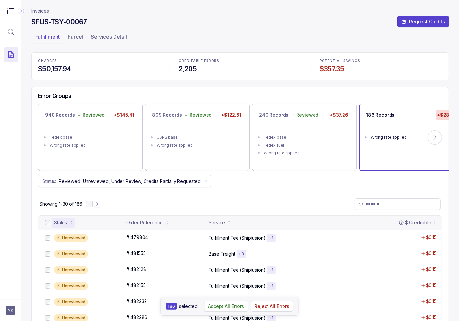
click at [236, 307] on p "Accept All Errors" at bounding box center [226, 306] width 36 height 7
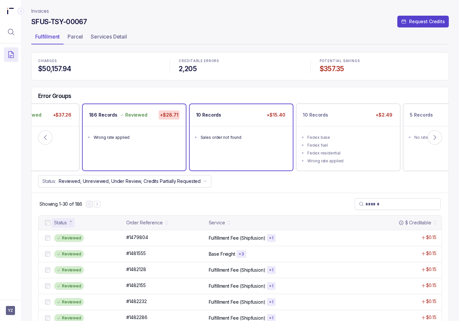
click at [244, 137] on div "Sales order not found" at bounding box center [244, 137] width 86 height 7
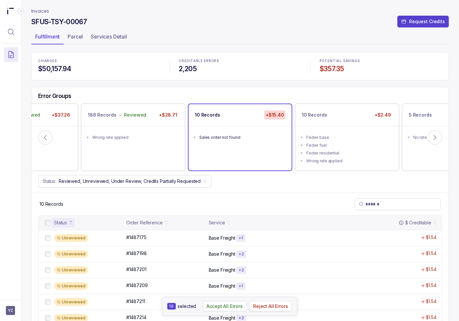
click at [279, 306] on p "Reject All Errors" at bounding box center [270, 306] width 35 height 7
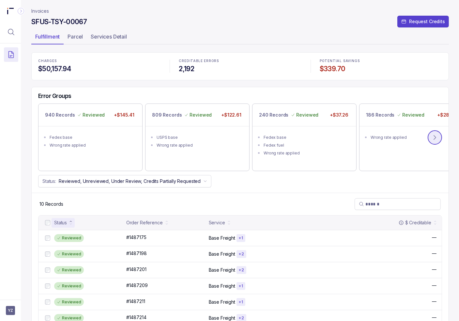
click at [433, 137] on icon at bounding box center [435, 137] width 7 height 7
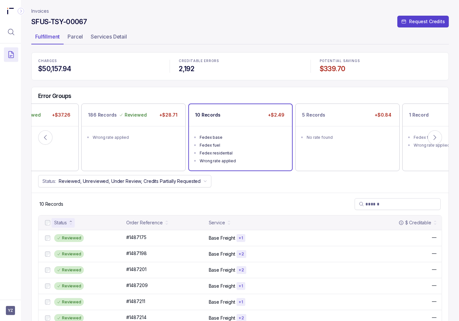
click at [240, 150] on div "Fedex residential" at bounding box center [243, 153] width 86 height 7
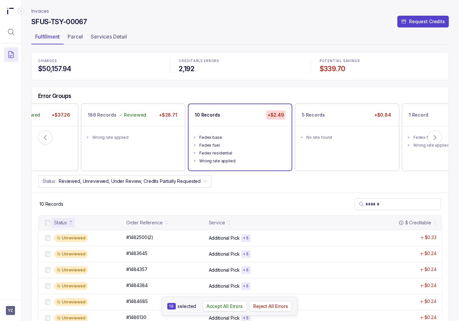
click at [214, 307] on p "Accept All Errors" at bounding box center [225, 306] width 36 height 7
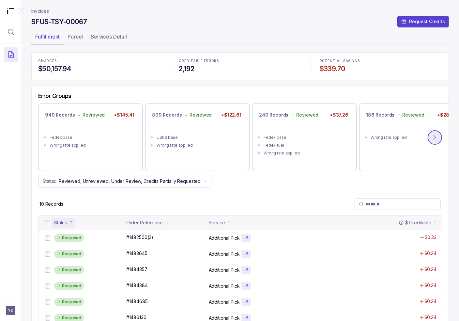
click at [436, 138] on icon at bounding box center [435, 137] width 7 height 7
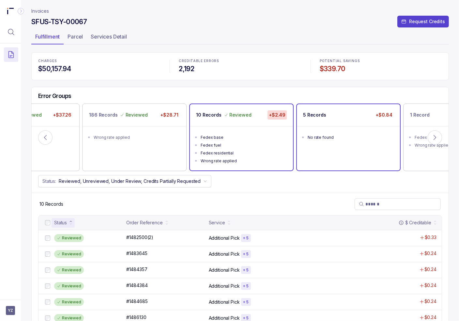
click at [315, 139] on div "No rate found" at bounding box center [351, 137] width 86 height 7
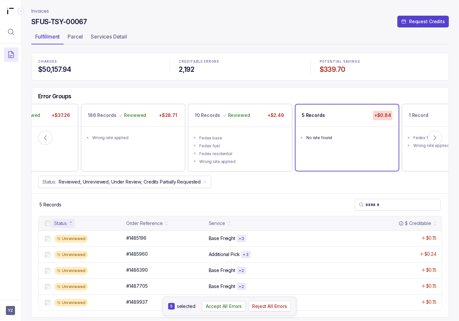
click at [266, 308] on p "Reject All Errors" at bounding box center [269, 306] width 35 height 7
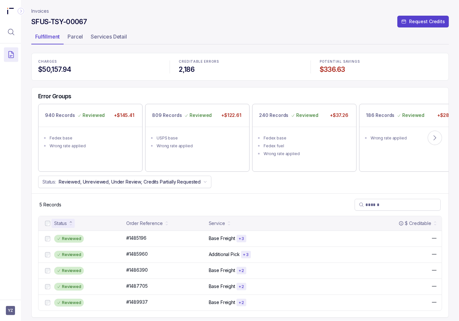
click at [439, 139] on icon at bounding box center [435, 137] width 7 height 7
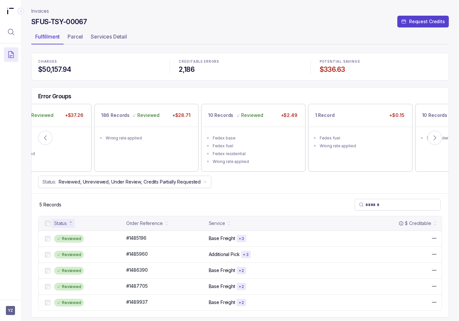
click at [439, 139] on button at bounding box center [435, 138] width 14 height 14
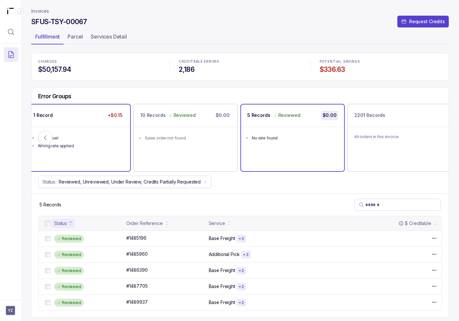
click at [67, 146] on div "Wrong rate applied" at bounding box center [81, 146] width 86 height 7
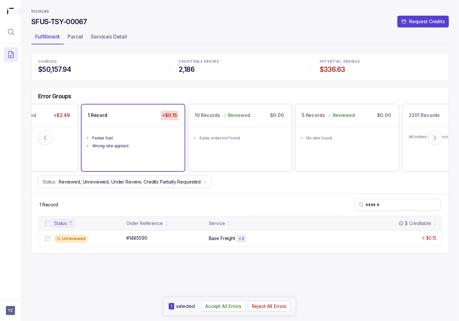
click at [219, 306] on p "Accept All Errors" at bounding box center [223, 306] width 36 height 7
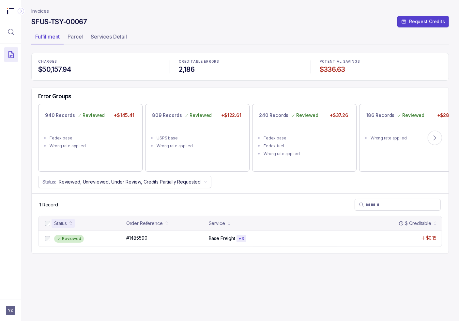
click at [44, 10] on p "Invoices" at bounding box center [40, 11] width 18 height 7
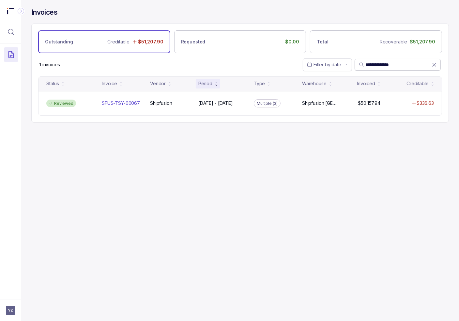
click at [391, 60] on span "**********" at bounding box center [398, 65] width 86 height 12
click at [391, 61] on input "**********" at bounding box center [399, 64] width 66 height 7
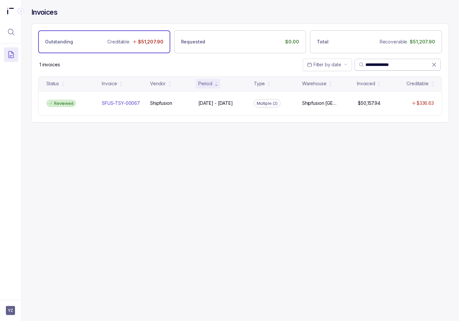
click at [391, 61] on input "**********" at bounding box center [399, 64] width 66 height 7
paste input "search"
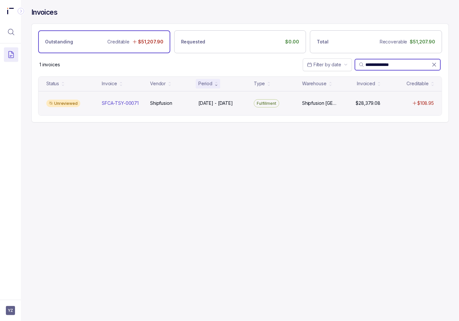
type input "**********"
click at [114, 99] on div "Unreviewed SFCA-TSY-00071 SFCA-TSY-00071 Shipfusion Shipfusion [DATE] - [DATE] …" at bounding box center [241, 103] width 404 height 24
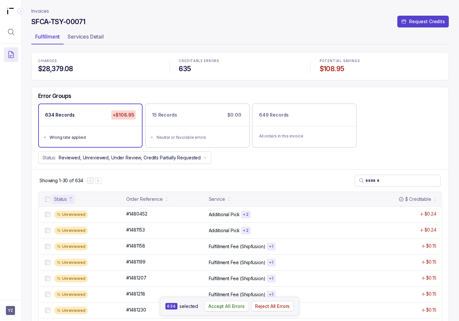
click at [218, 307] on p "Accept All Errors" at bounding box center [227, 306] width 36 height 7
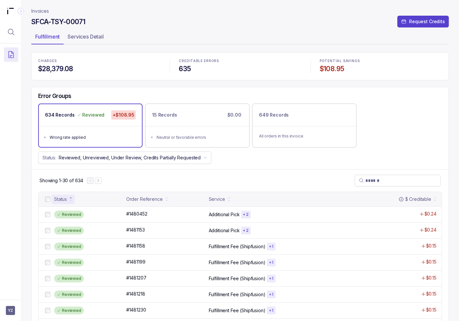
click at [86, 79] on div "CHARGES $28,379.08 CREDITABLE ERRORS 635 POTENTIAL SAVINGS $108.95" at bounding box center [240, 66] width 418 height 28
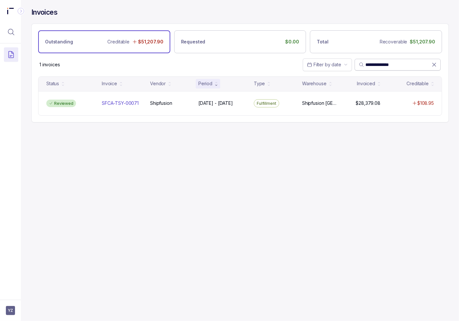
click at [371, 60] on span "**********" at bounding box center [398, 65] width 86 height 12
click at [373, 64] on input "**********" at bounding box center [399, 64] width 66 height 7
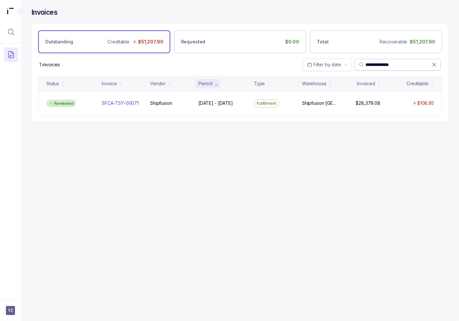
click at [374, 66] on input "**********" at bounding box center [399, 64] width 66 height 7
paste input "search"
click at [374, 61] on input "**********" at bounding box center [399, 64] width 66 height 7
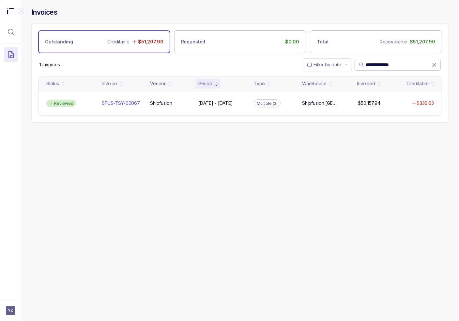
click at [374, 61] on input "**********" at bounding box center [399, 64] width 66 height 7
paste input "search"
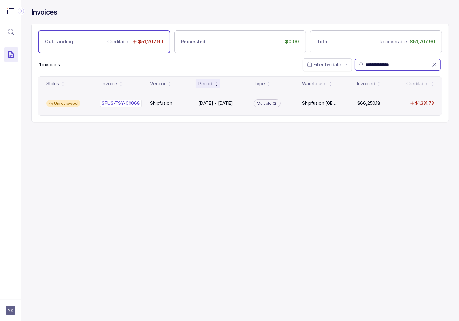
type input "**********"
click at [117, 102] on div "SFUS-TSY-00068 SFUS-TSY-00068" at bounding box center [121, 103] width 38 height 7
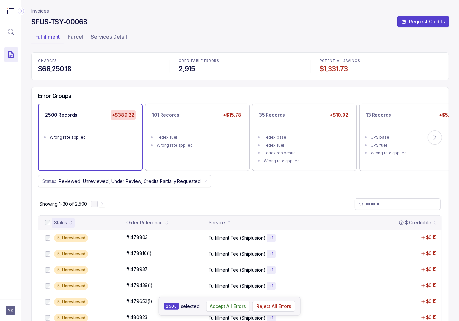
click at [234, 302] on button "Accept All Errors" at bounding box center [228, 306] width 44 height 10
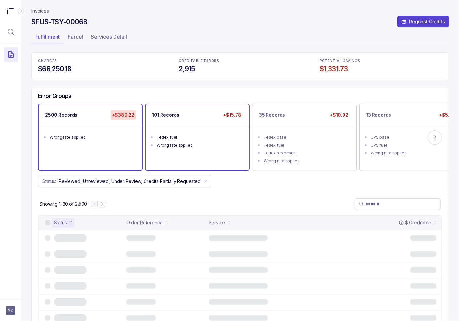
click at [180, 127] on ul "Fedex fuel Wrong rate applied" at bounding box center [197, 140] width 103 height 29
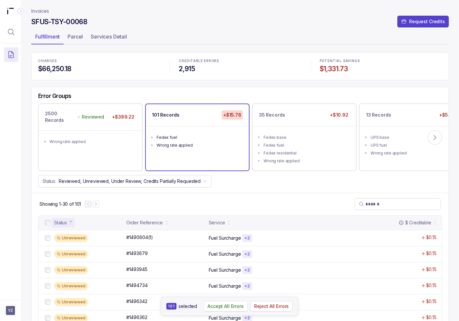
click at [219, 307] on p "Accept All Errors" at bounding box center [226, 306] width 36 height 7
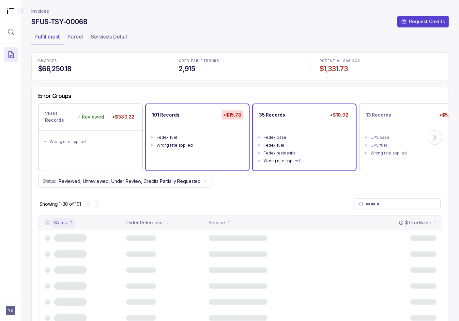
click at [291, 130] on ul "Fedex base Fedex fuel Fedex residential Wrong rate applied" at bounding box center [304, 148] width 103 height 44
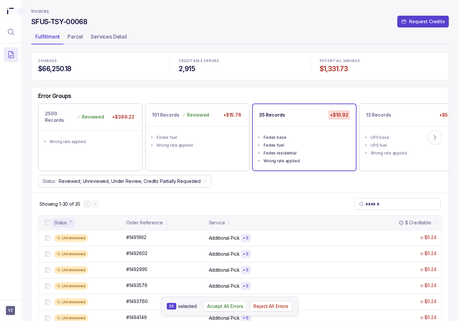
click at [235, 308] on p "Accept All Errors" at bounding box center [225, 306] width 36 height 7
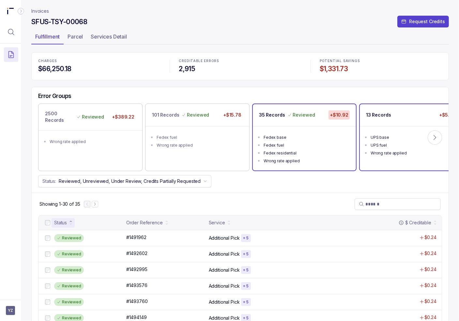
click at [426, 139] on div "UPS base" at bounding box center [414, 137] width 86 height 7
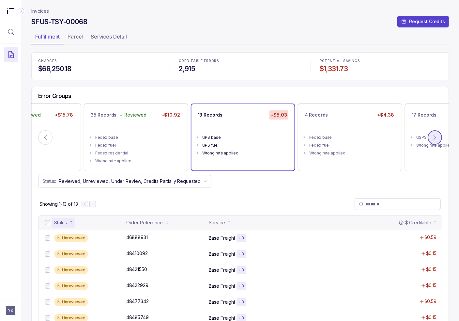
click at [435, 137] on icon at bounding box center [435, 137] width 7 height 7
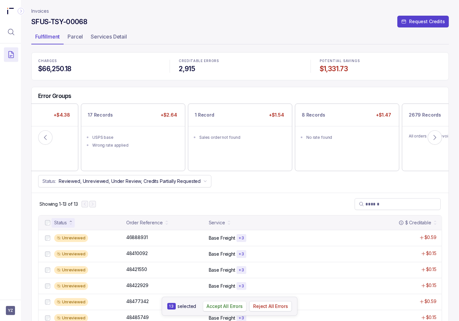
click at [230, 306] on p "Accept All Errors" at bounding box center [225, 306] width 36 height 7
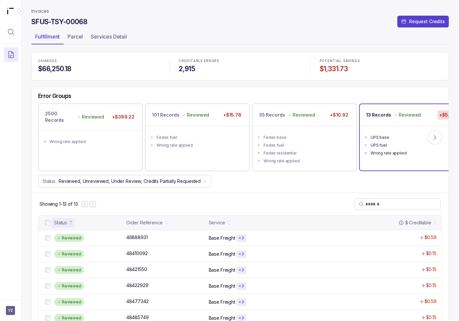
click at [409, 152] on div "Wrong rate applied" at bounding box center [414, 153] width 86 height 7
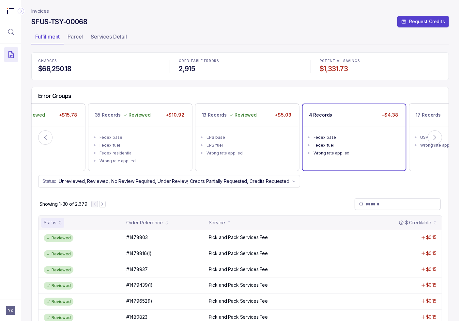
click at [339, 138] on div "Fedex base" at bounding box center [357, 137] width 86 height 7
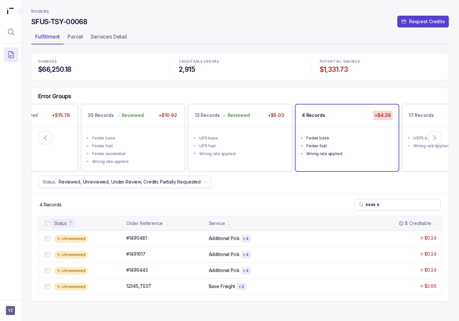
click at [48, 225] on div at bounding box center [48, 223] width 8 height 8
click at [235, 305] on p "Accept All Errors" at bounding box center [224, 306] width 36 height 7
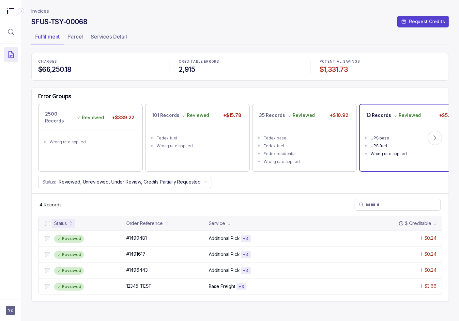
click at [417, 129] on ul "UPS base UPS fuel Wrong rate applied" at bounding box center [411, 145] width 103 height 37
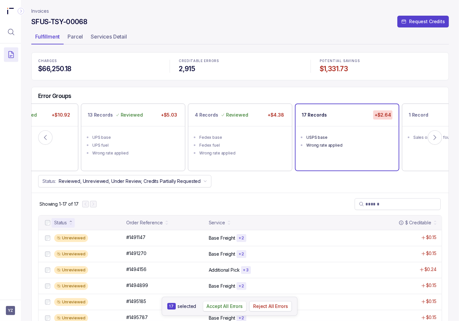
click at [225, 307] on p "Accept All Errors" at bounding box center [225, 306] width 36 height 7
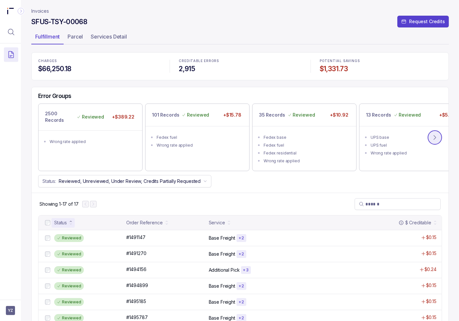
click at [438, 137] on icon at bounding box center [435, 137] width 7 height 7
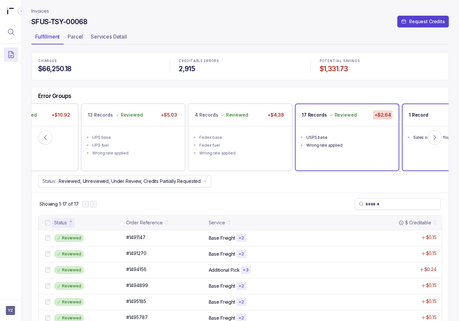
click at [443, 135] on div "Sales order not found" at bounding box center [457, 137] width 86 height 7
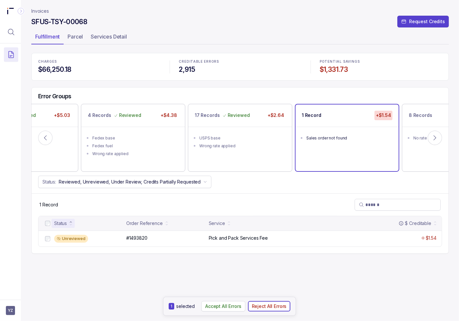
drag, startPoint x: 266, startPoint y: 308, endPoint x: 296, endPoint y: 281, distance: 39.6
click at [266, 308] on p "Reject All Errors" at bounding box center [269, 306] width 35 height 7
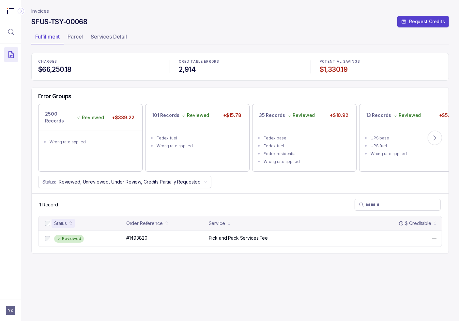
click at [44, 15] on header "Invoices SFUS-TSY-00068 Request Credits Fulfillment Parcel Services Detail" at bounding box center [240, 26] width 418 height 53
click at [43, 12] on p "Invoices" at bounding box center [40, 11] width 18 height 7
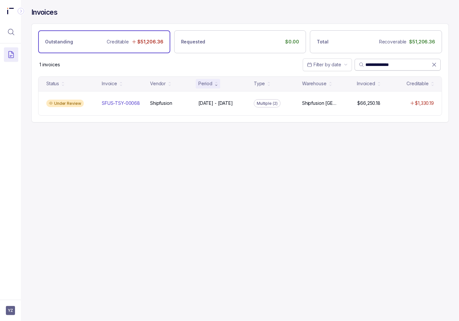
click at [394, 63] on input "**********" at bounding box center [399, 64] width 66 height 7
paste input "search"
click at [383, 64] on input "**********" at bounding box center [399, 64] width 66 height 7
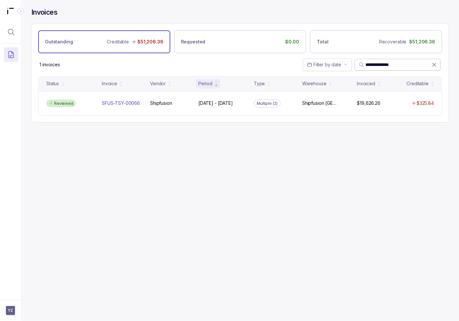
click at [383, 64] on input "**********" at bounding box center [399, 64] width 66 height 7
paste input "search"
click at [372, 68] on span "**********" at bounding box center [398, 65] width 86 height 12
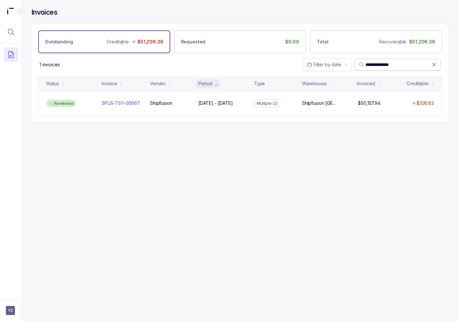
drag, startPoint x: 372, startPoint y: 68, endPoint x: 376, endPoint y: 65, distance: 5.1
click at [372, 68] on span "**********" at bounding box center [398, 65] width 86 height 12
click at [376, 64] on input "**********" at bounding box center [399, 64] width 66 height 7
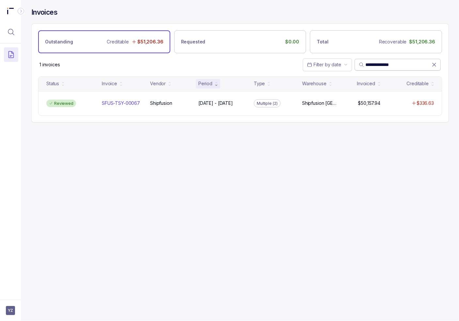
paste input "search"
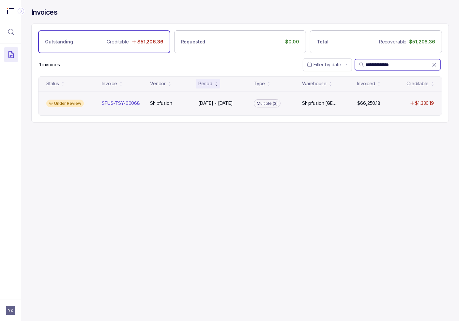
type input "**********"
click at [111, 95] on div "Under Review SFUS-TSY-00068 SFUS-TSY-00068 Shipfusion Shipfusion [DATE] - [DATE…" at bounding box center [241, 103] width 404 height 24
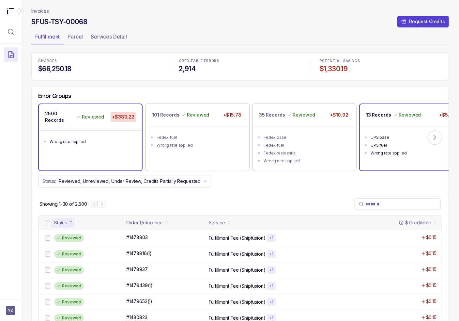
click at [409, 147] on div "UPS fuel" at bounding box center [414, 145] width 86 height 7
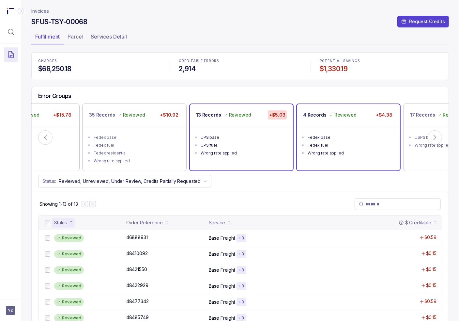
click at [337, 159] on ul "Fedex base Fedex fuel Wrong rate applied" at bounding box center [348, 144] width 103 height 37
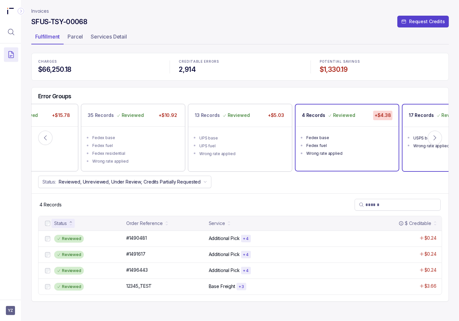
click at [416, 150] on ul "USPS base Wrong rate applied" at bounding box center [454, 141] width 103 height 29
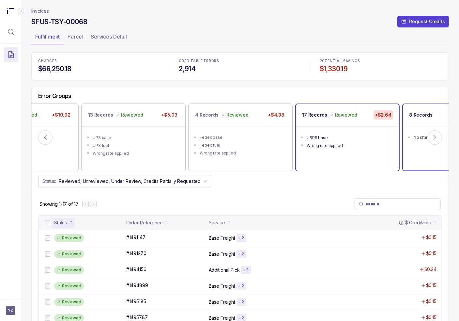
click at [421, 158] on div "8 Records +$1.47 No rate found" at bounding box center [454, 137] width 103 height 66
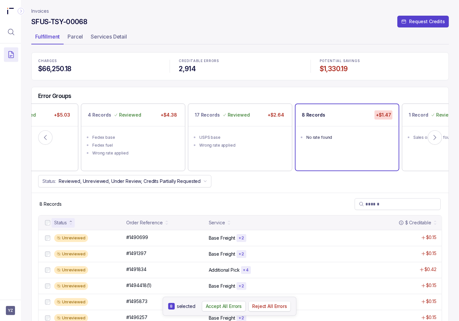
click at [271, 306] on p "Reject All Errors" at bounding box center [269, 306] width 35 height 7
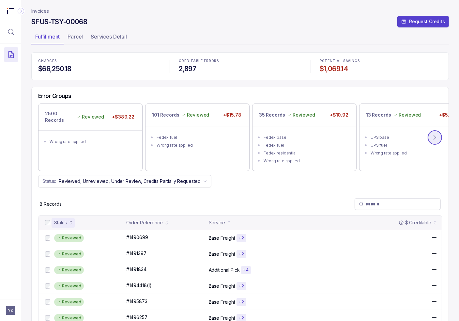
click at [437, 139] on icon at bounding box center [435, 137] width 7 height 7
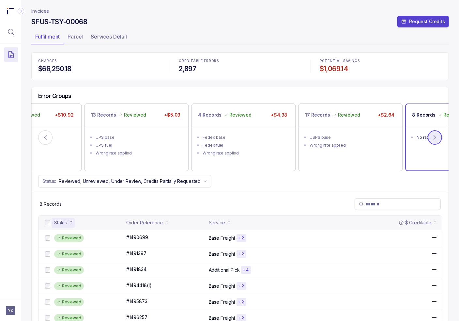
click at [437, 139] on icon at bounding box center [435, 137] width 7 height 7
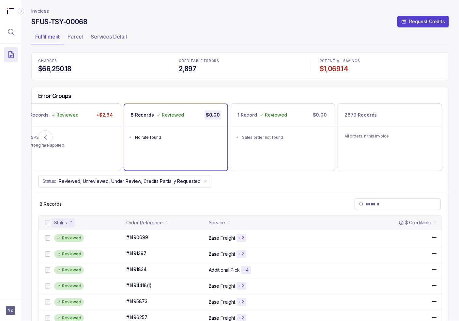
click at [43, 10] on p "Invoices" at bounding box center [40, 11] width 18 height 7
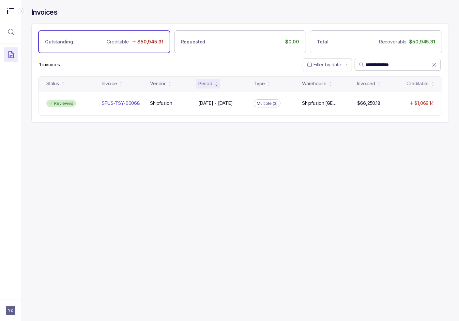
click at [436, 63] on icon at bounding box center [434, 64] width 7 height 7
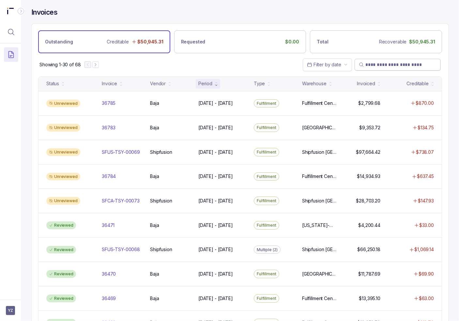
click at [269, 65] on div "Showing 1-30 of 68 Filter by date" at bounding box center [240, 64] width 417 height 23
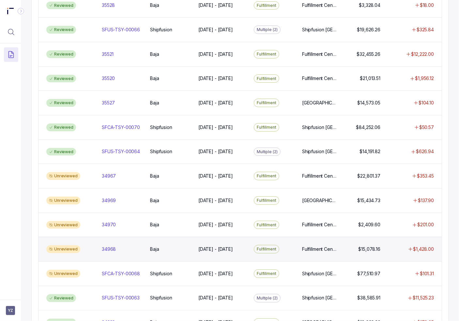
scroll to position [515, 0]
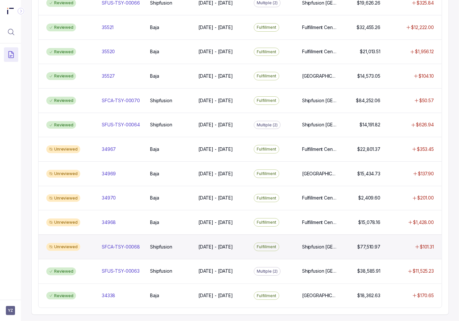
click at [188, 246] on div "Unreviewed SFCA-TSY-00068 SFCA-TSY-00068 Shipfusion Shipfusion [DATE] - [DATE] …" at bounding box center [241, 246] width 404 height 24
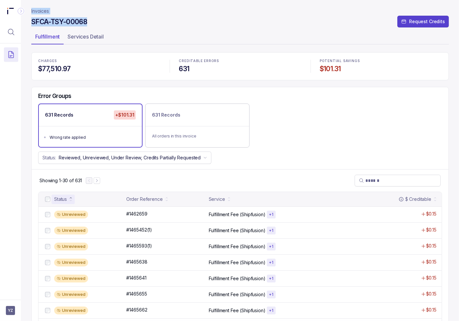
drag, startPoint x: 105, startPoint y: 18, endPoint x: 29, endPoint y: 15, distance: 76.4
click at [29, 15] on div "Invoices SFCA-TSY-00068 Request Credits Fulfillment Services Detail CHARGES $77…" at bounding box center [238, 160] width 434 height 321
copy header "Invoices SFCA-TSY-00068"
click at [245, 171] on div "Showing 1-30 of 631" at bounding box center [240, 180] width 417 height 23
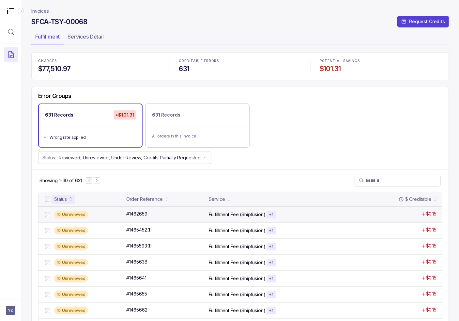
click at [236, 211] on p "Fulfillment Fee (Shipfusion)" at bounding box center [237, 214] width 57 height 7
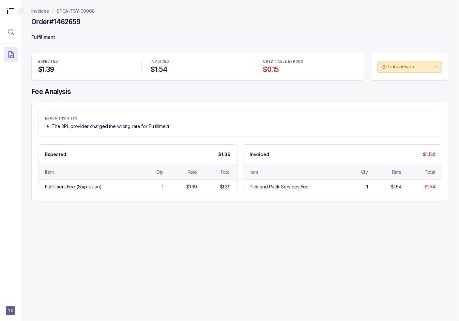
click at [112, 87] on h4 "Fee Analysis" at bounding box center [240, 91] width 418 height 9
click at [268, 73] on h4 "$0.15" at bounding box center [310, 69] width 94 height 9
click at [76, 22] on h4 "Order #1462659" at bounding box center [55, 21] width 49 height 9
copy h4 "1462659"
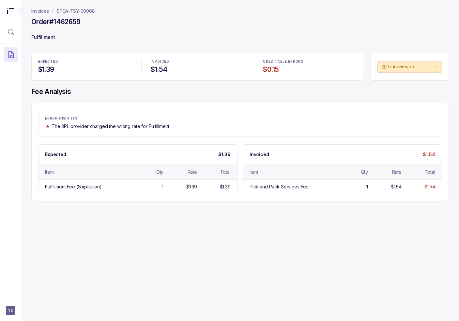
click at [114, 85] on div "EXPECTED $1.39 INVOICED $1.54 CREDITABLE ERRORS $0.15 Unreviewed Fee Analysis E…" at bounding box center [240, 127] width 418 height 148
click at [60, 8] on p "SFCA-TSY-00068" at bounding box center [76, 11] width 38 height 7
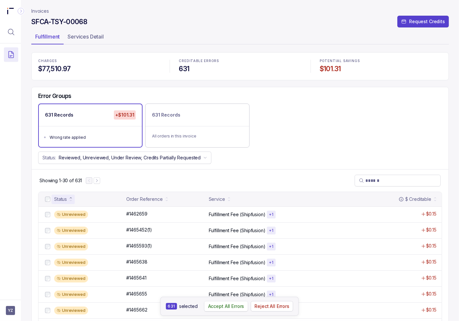
click at [223, 306] on p "Accept All Errors" at bounding box center [226, 306] width 36 height 7
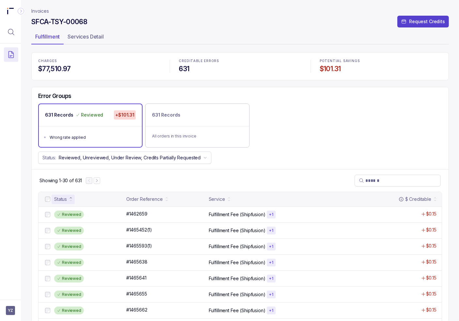
click at [39, 9] on p "Invoices" at bounding box center [40, 11] width 18 height 7
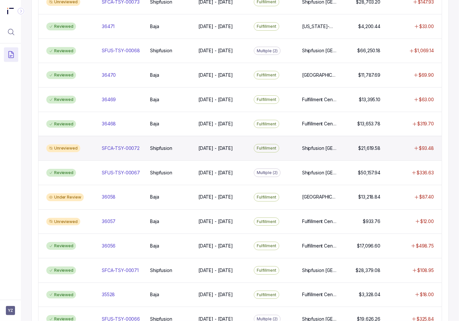
scroll to position [188, 0]
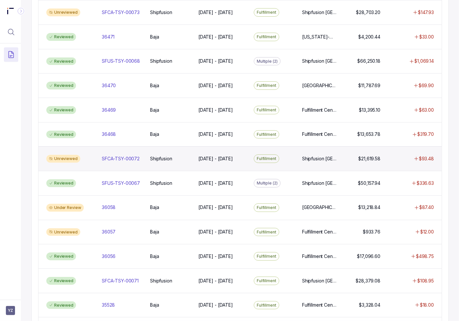
click at [191, 150] on div "Unreviewed SFCA-TSY-00072 SFCA-TSY-00072 Shipfusion Shipfusion [DATE] - [DATE] …" at bounding box center [241, 158] width 404 height 24
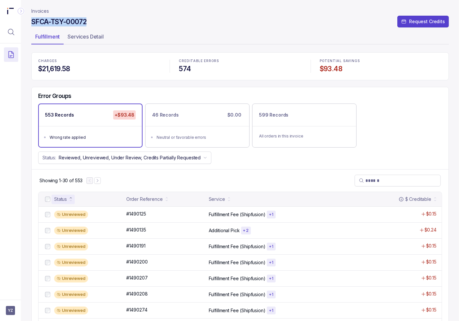
drag, startPoint x: 90, startPoint y: 22, endPoint x: 26, endPoint y: 26, distance: 63.8
click at [26, 26] on div "Invoices SFCA-TSY-00072 Request Credits Fulfillment Services Detail CHARGES $21…" at bounding box center [238, 160] width 434 height 321
copy h4 "SFCA-TSY-00072"
click at [234, 307] on p "Accept All Errors" at bounding box center [227, 306] width 36 height 7
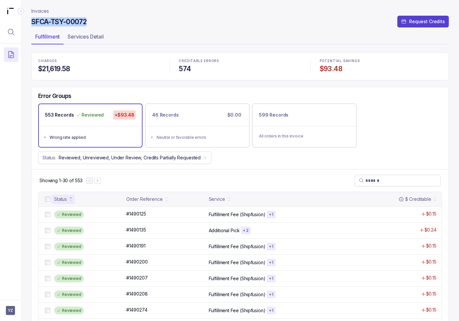
click at [42, 9] on p "Invoices" at bounding box center [40, 11] width 18 height 7
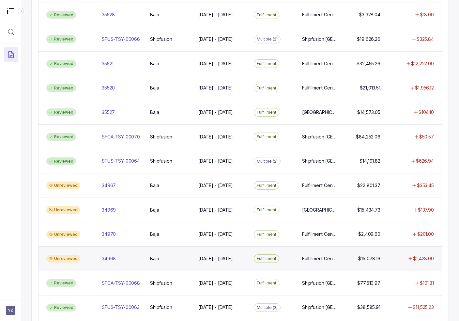
scroll to position [515, 0]
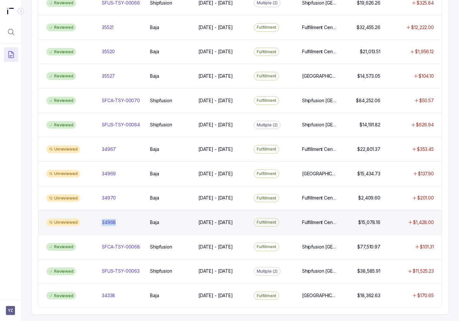
drag, startPoint x: 122, startPoint y: 216, endPoint x: 117, endPoint y: 216, distance: 5.6
click at [117, 219] on div "34968 34968" at bounding box center [122, 222] width 40 height 7
copy div "34968"
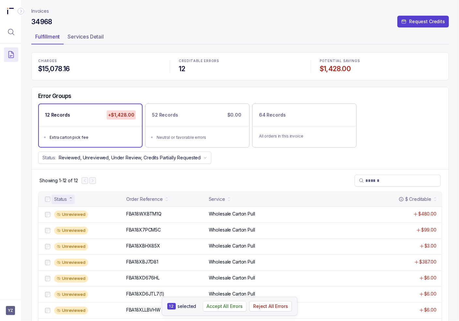
click at [225, 306] on p "Accept All Errors" at bounding box center [225, 306] width 36 height 7
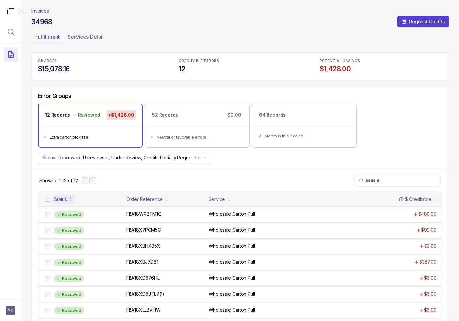
click at [43, 14] on p "Invoices" at bounding box center [40, 11] width 18 height 7
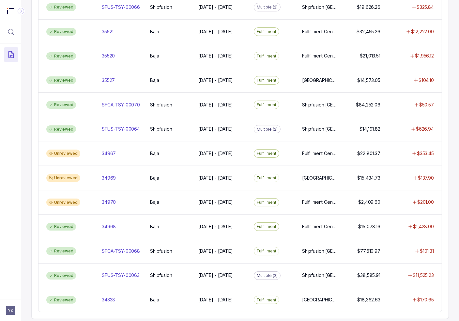
scroll to position [515, 0]
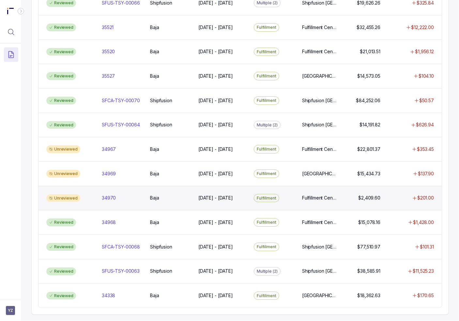
drag, startPoint x: 114, startPoint y: 194, endPoint x: 115, endPoint y: 199, distance: 5.8
click at [114, 195] on div "34970 34970" at bounding box center [109, 198] width 14 height 7
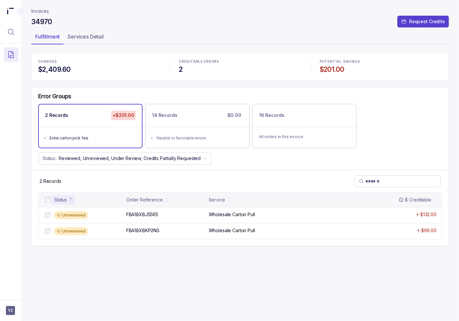
click at [47, 21] on h4 "34970" at bounding box center [41, 21] width 21 height 9
copy h4 "34970"
click at [221, 307] on p "Accept All Errors" at bounding box center [224, 306] width 36 height 7
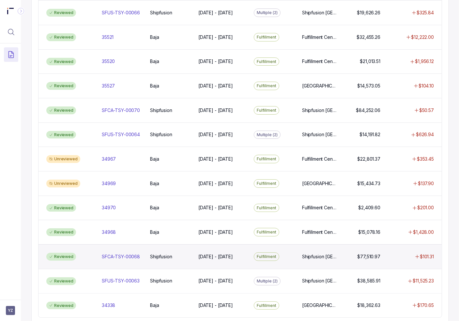
scroll to position [515, 0]
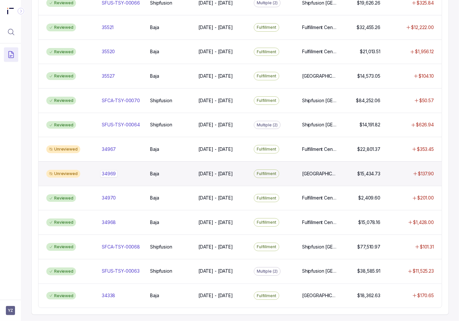
click at [138, 170] on div "34969 34969" at bounding box center [122, 173] width 40 height 7
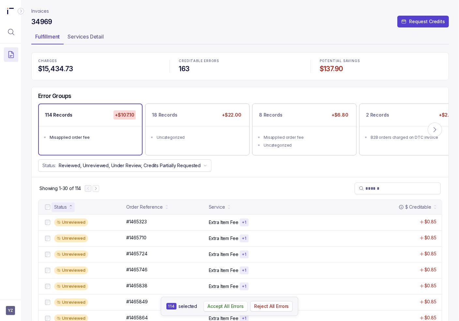
click at [220, 303] on p "Accept All Errors" at bounding box center [226, 306] width 36 height 7
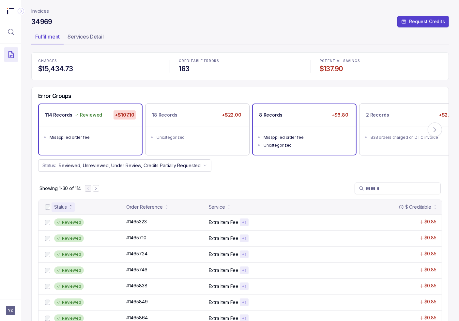
click at [295, 130] on ul "Misapplied order fee Uncategorized" at bounding box center [304, 140] width 103 height 29
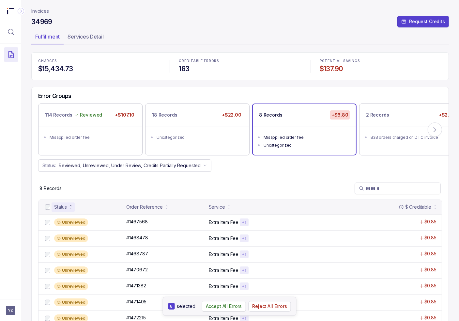
click at [226, 307] on p "Accept All Errors" at bounding box center [224, 306] width 36 height 7
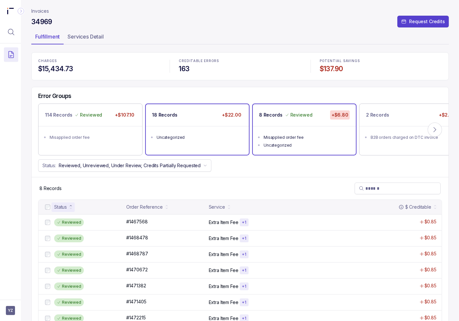
click at [188, 114] on div "18 Records +$22.00" at bounding box center [197, 115] width 103 height 22
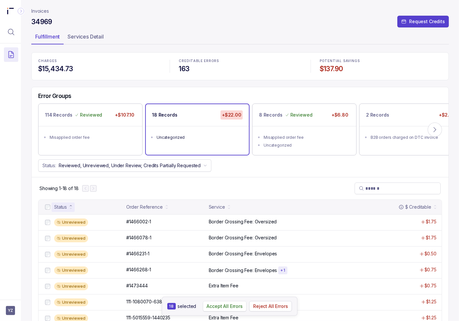
click at [225, 308] on p "Accept All Errors" at bounding box center [225, 306] width 36 height 7
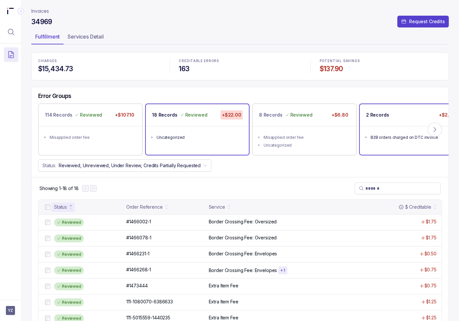
click at [370, 127] on ul "B2B orders charged on DTC invoice" at bounding box center [411, 136] width 103 height 21
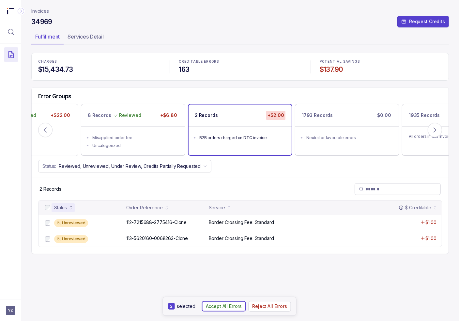
drag, startPoint x: 236, startPoint y: 308, endPoint x: 216, endPoint y: 266, distance: 46.6
click at [236, 308] on p "Accept All Errors" at bounding box center [224, 306] width 36 height 7
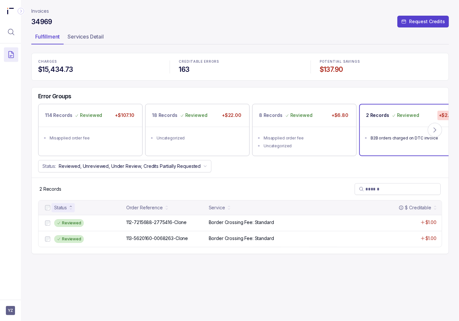
click at [41, 9] on p "Invoices" at bounding box center [40, 11] width 18 height 7
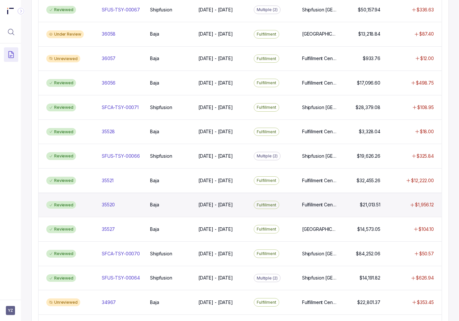
scroll to position [515, 0]
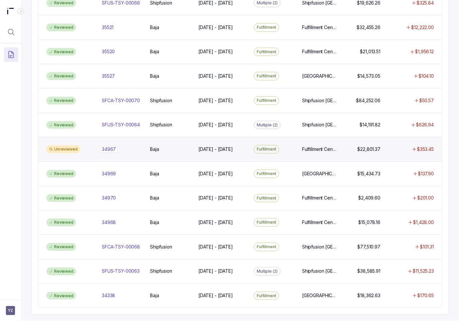
click at [127, 146] on div "34967 34967" at bounding box center [122, 149] width 40 height 7
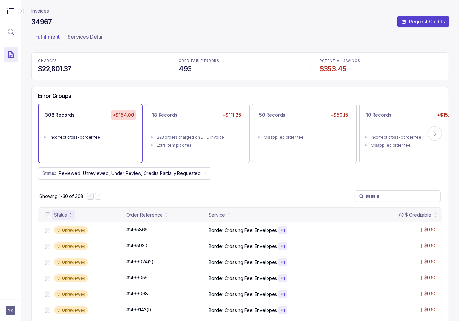
click at [243, 173] on div "Status: Reviewed, Unreviewed, Under Review, Credits Partially Requested" at bounding box center [240, 173] width 417 height 12
click at [236, 306] on p "Accept All Errors" at bounding box center [227, 306] width 36 height 7
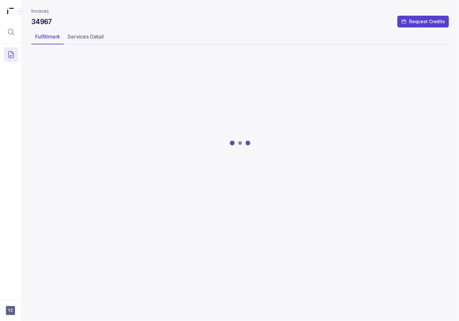
click at [183, 154] on div at bounding box center [240, 143] width 418 height 180
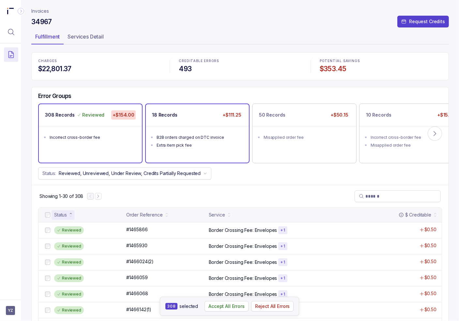
click at [160, 131] on ul "B2B orders charged on DTC invoice Extra item pick fee" at bounding box center [197, 140] width 103 height 29
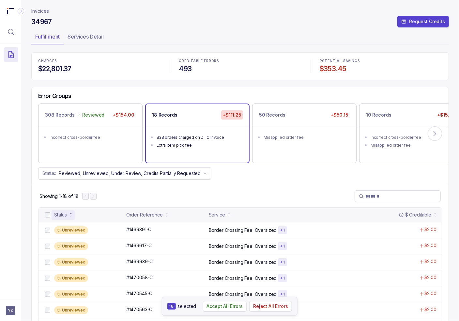
click at [224, 309] on p "Accept All Errors" at bounding box center [225, 306] width 36 height 7
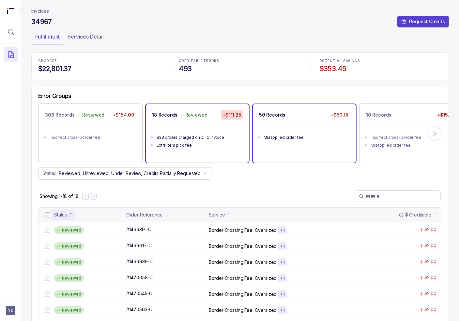
click at [269, 122] on div "50 Records +$50.15" at bounding box center [304, 115] width 103 height 22
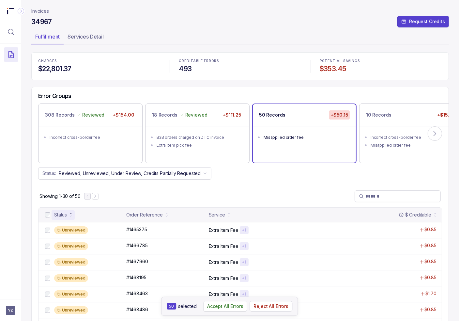
click at [218, 307] on p "Accept All Errors" at bounding box center [225, 306] width 36 height 7
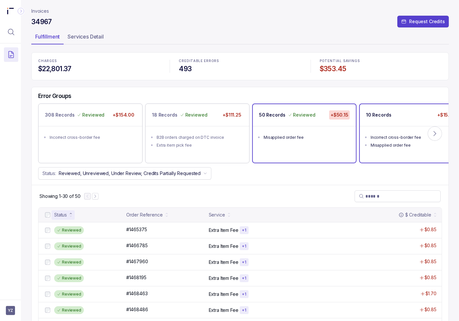
drag, startPoint x: 381, startPoint y: 127, endPoint x: 315, endPoint y: 158, distance: 72.4
click at [381, 127] on ul "Incorrect cross-border fee Misapplied order fee" at bounding box center [411, 140] width 103 height 29
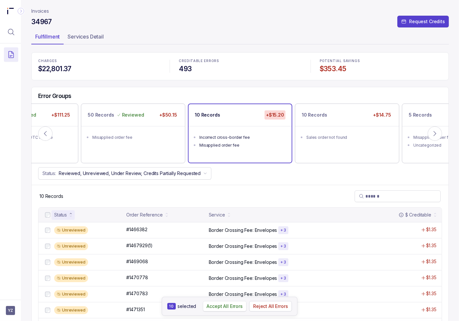
click at [240, 307] on p "Accept All Errors" at bounding box center [225, 306] width 36 height 7
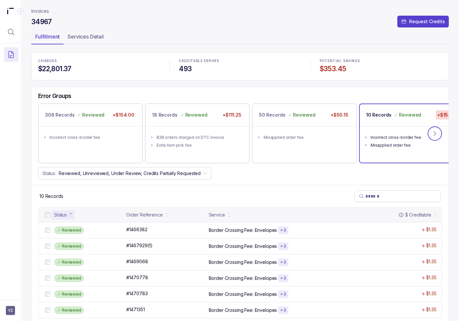
click at [437, 133] on icon at bounding box center [435, 133] width 7 height 7
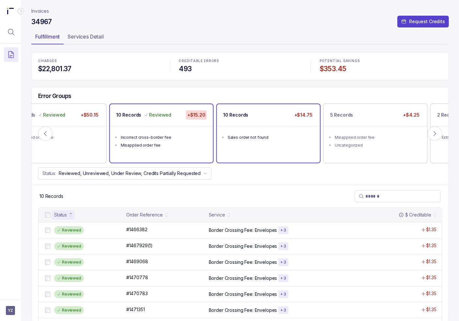
click at [266, 128] on ul "Sales order not found" at bounding box center [268, 136] width 103 height 21
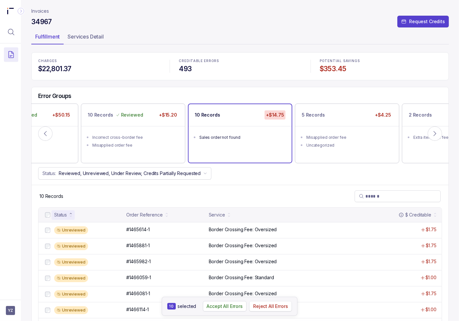
click at [283, 308] on p "Reject All Errors" at bounding box center [270, 306] width 35 height 7
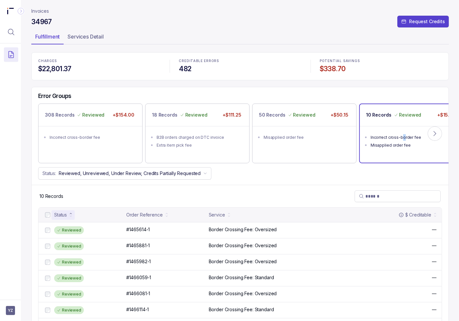
drag, startPoint x: 404, startPoint y: 136, endPoint x: 401, endPoint y: 141, distance: 5.3
click at [403, 136] on div "Incorrect cross-border fee" at bounding box center [414, 137] width 86 height 7
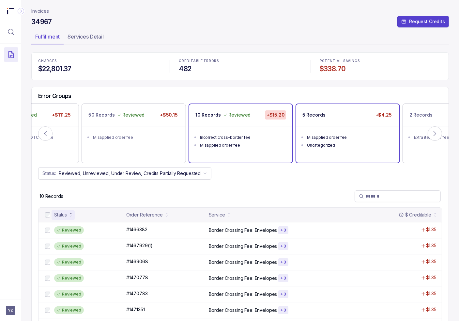
click at [352, 140] on div "Misapplied order fee" at bounding box center [350, 137] width 86 height 7
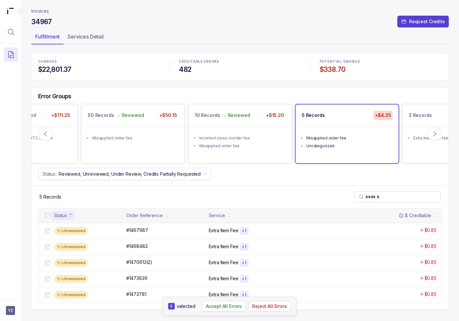
click at [226, 307] on p "Accept All Errors" at bounding box center [224, 306] width 36 height 7
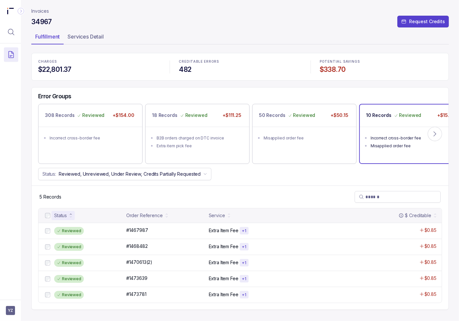
click at [423, 113] on div "10 Records Reviewed +$15.20" at bounding box center [411, 115] width 103 height 22
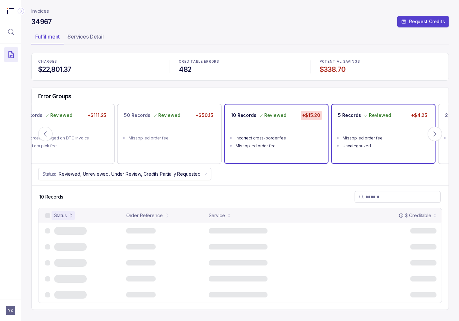
click at [445, 115] on p "2 Records" at bounding box center [456, 115] width 23 height 7
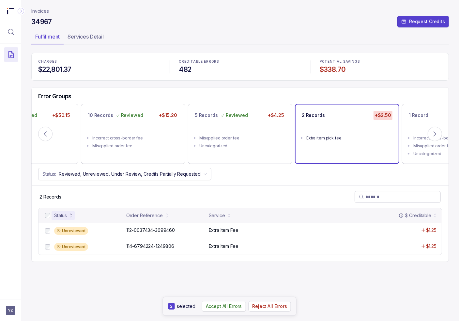
click at [219, 305] on p "Accept All Errors" at bounding box center [224, 306] width 36 height 7
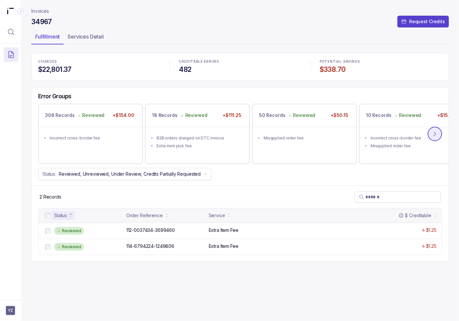
click at [433, 133] on icon at bounding box center [435, 134] width 7 height 7
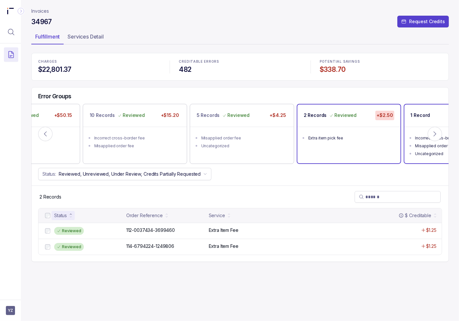
click at [423, 137] on div "Incorrect cross-border fee" at bounding box center [459, 138] width 86 height 7
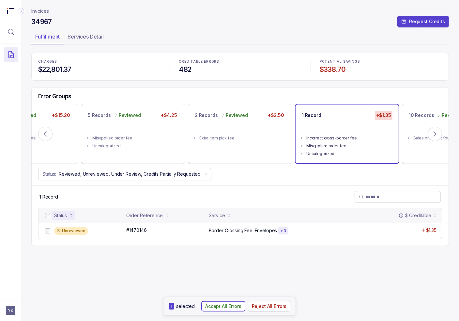
click at [231, 307] on p "Accept All Errors" at bounding box center [223, 306] width 36 height 7
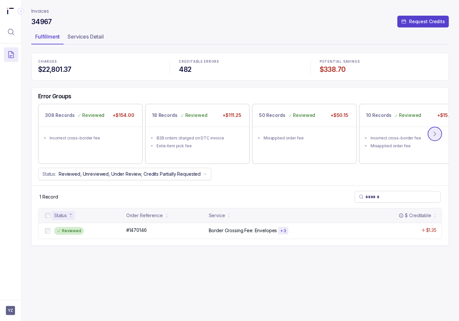
click at [433, 132] on icon at bounding box center [435, 134] width 7 height 7
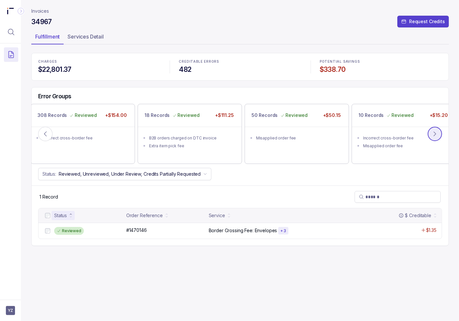
click at [433, 132] on icon at bounding box center [435, 134] width 7 height 7
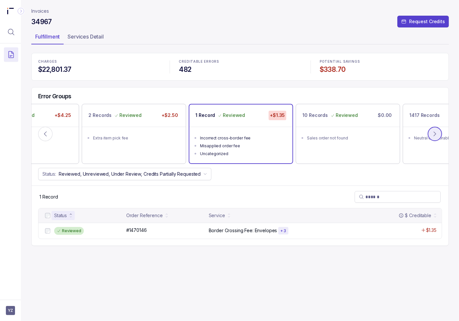
click at [433, 132] on icon at bounding box center [435, 134] width 7 height 7
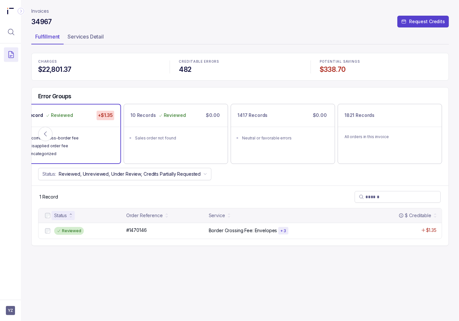
click at [36, 10] on p "Invoices" at bounding box center [40, 11] width 18 height 7
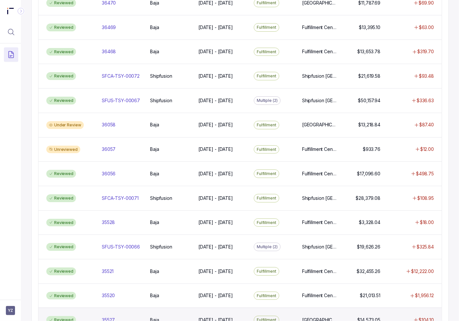
scroll to position [254, 0]
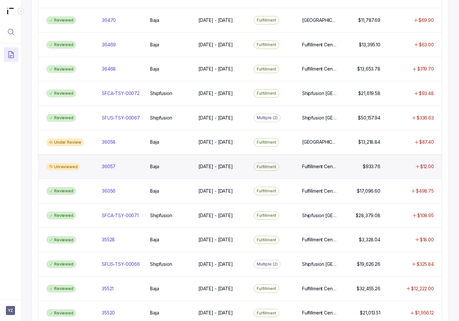
click at [111, 158] on div "Unreviewed 36057 36057 Baja Baja [DATE] - [DATE] [DATE] - [DATE] Fulfillment Fu…" at bounding box center [241, 166] width 404 height 24
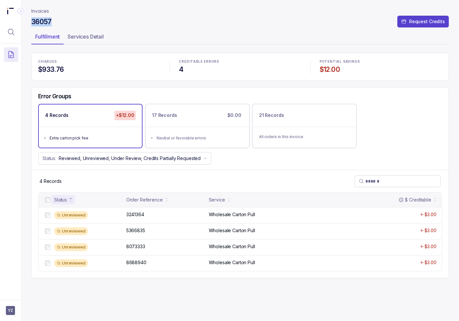
drag, startPoint x: 61, startPoint y: 23, endPoint x: 29, endPoint y: 24, distance: 32.3
click at [29, 24] on div "Invoices 36057 Request Credits Fulfillment Services Detail CHARGES $933.76 CRED…" at bounding box center [238, 160] width 434 height 321
copy h4 "36057"
click at [229, 307] on p "Accept All Errors" at bounding box center [224, 306] width 36 height 7
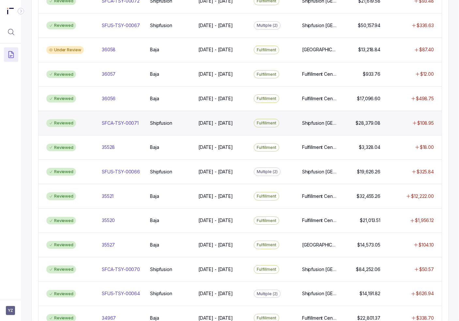
scroll to position [359, 0]
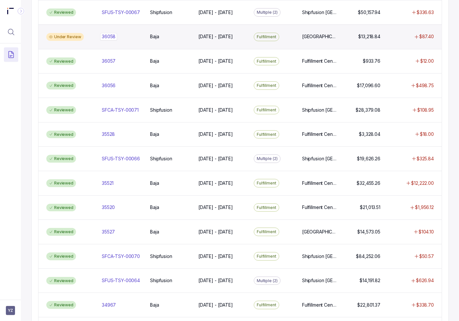
click at [119, 36] on div "36058 36058" at bounding box center [122, 36] width 40 height 7
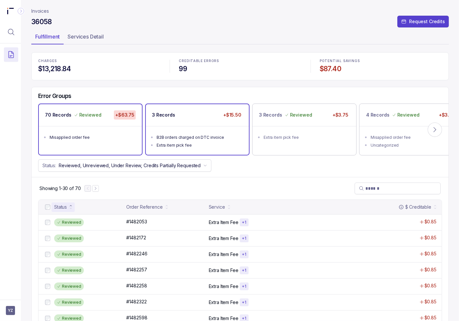
click at [226, 139] on div "B2B orders charged on DTC invoice" at bounding box center [200, 137] width 86 height 7
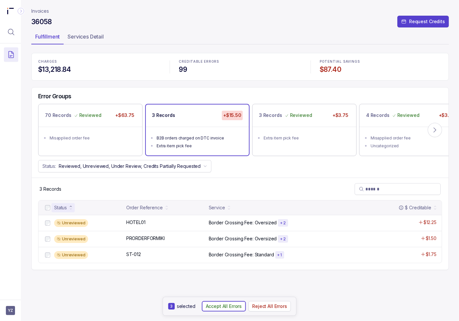
click at [223, 309] on p "Accept All Errors" at bounding box center [224, 306] width 36 height 7
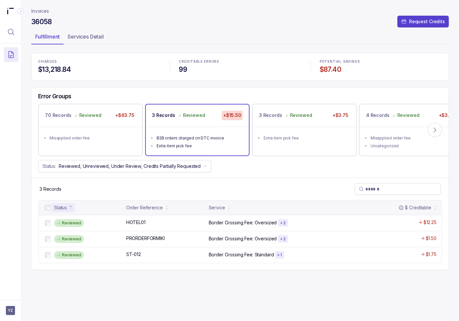
click at [39, 8] on p "Invoices" at bounding box center [40, 11] width 18 height 7
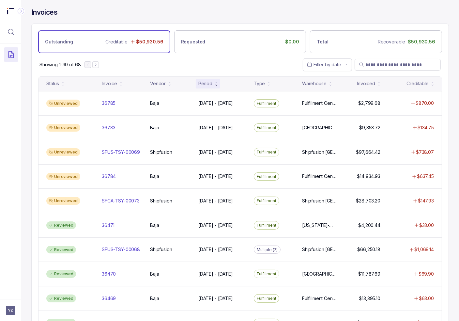
click at [161, 10] on div "Invoices" at bounding box center [240, 16] width 418 height 16
click at [213, 63] on div "Showing 1-30 of 68 Filter by date" at bounding box center [240, 64] width 417 height 23
click at [13, 313] on span "YZ" at bounding box center [10, 310] width 9 height 9
click at [13, 294] on icon at bounding box center [10, 296] width 5 height 5
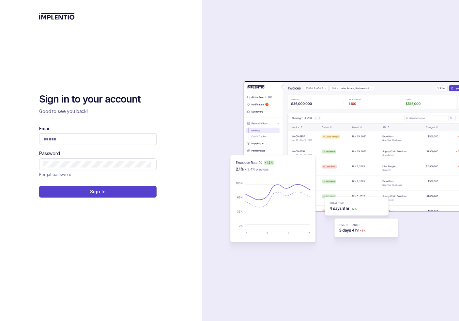
click at [132, 2] on div "Sign in to your account Good to see you back! Email Password Forgot password Si…" at bounding box center [101, 160] width 124 height 321
click at [59, 138] on input "Email" at bounding box center [97, 139] width 108 height 7
type input "**********"
